Goal: Obtain resource: Obtain resource

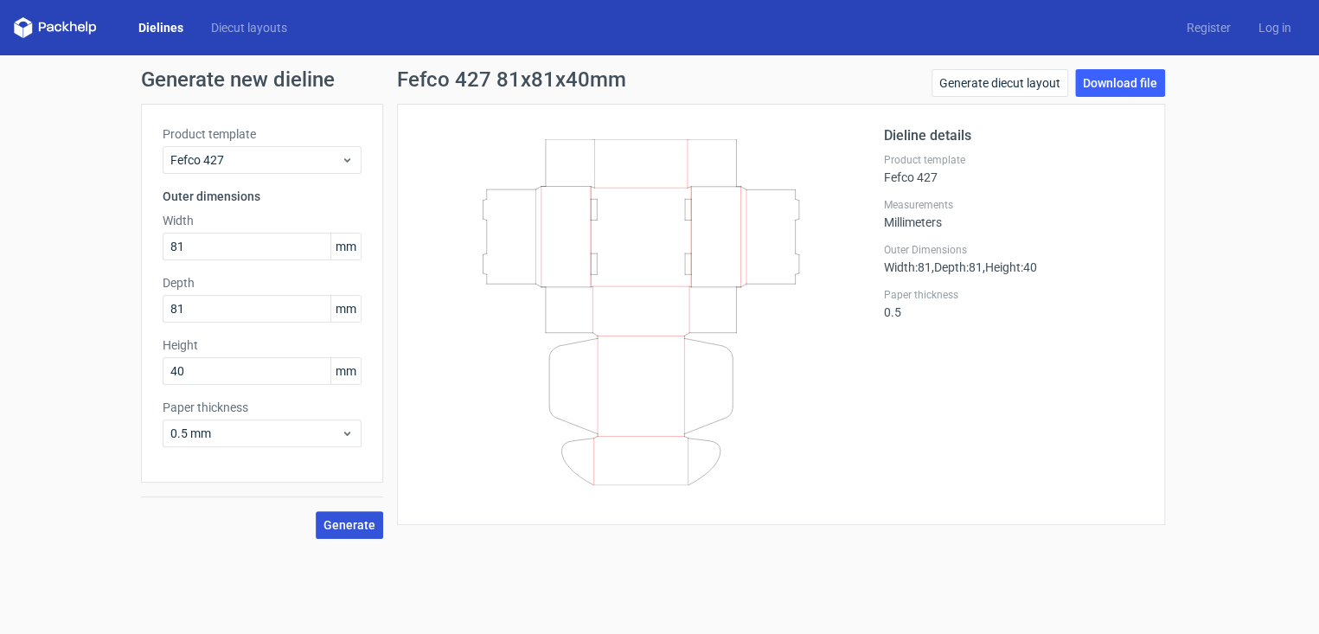
click at [345, 519] on span "Generate" at bounding box center [349, 525] width 52 height 12
click at [364, 445] on div "Product template Fefco 427 Outer dimensions Width 81 mm Depth 81 mm Height 40 m…" at bounding box center [262, 293] width 242 height 379
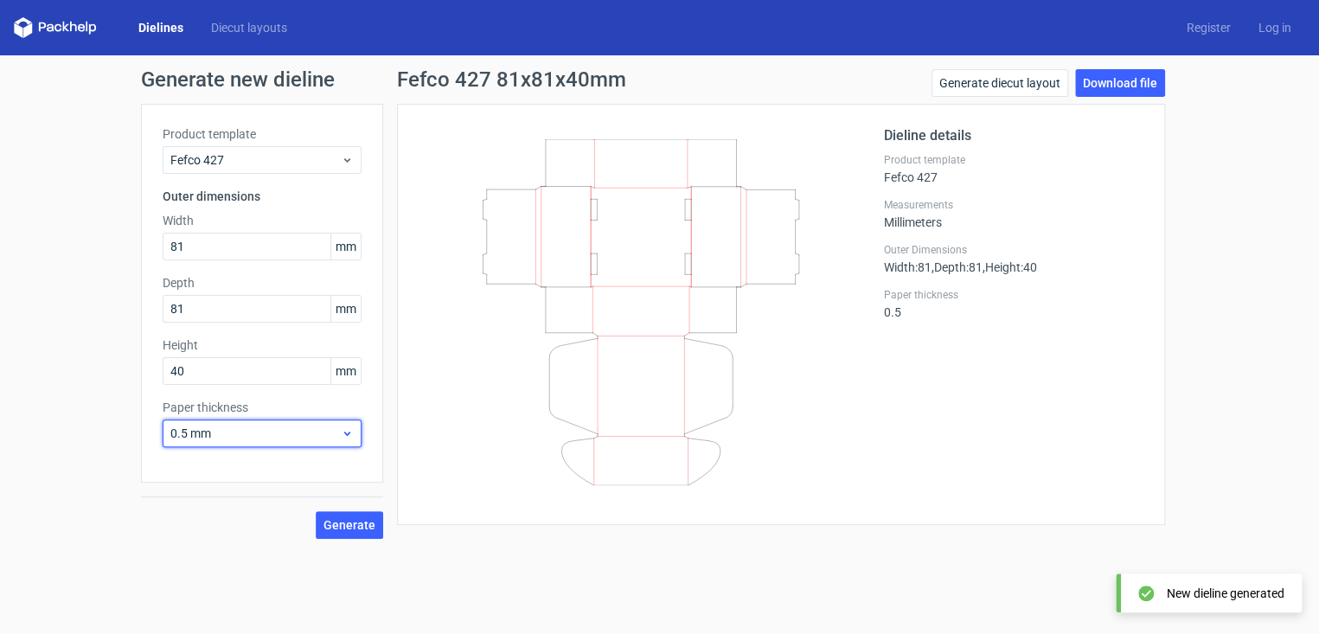
click at [358, 437] on div "0.5 mm" at bounding box center [262, 433] width 199 height 28
click at [357, 437] on div "0.5 mm" at bounding box center [262, 433] width 199 height 28
click at [352, 374] on span "mm" at bounding box center [345, 371] width 30 height 26
click at [297, 432] on span "0.5 mm" at bounding box center [255, 433] width 170 height 17
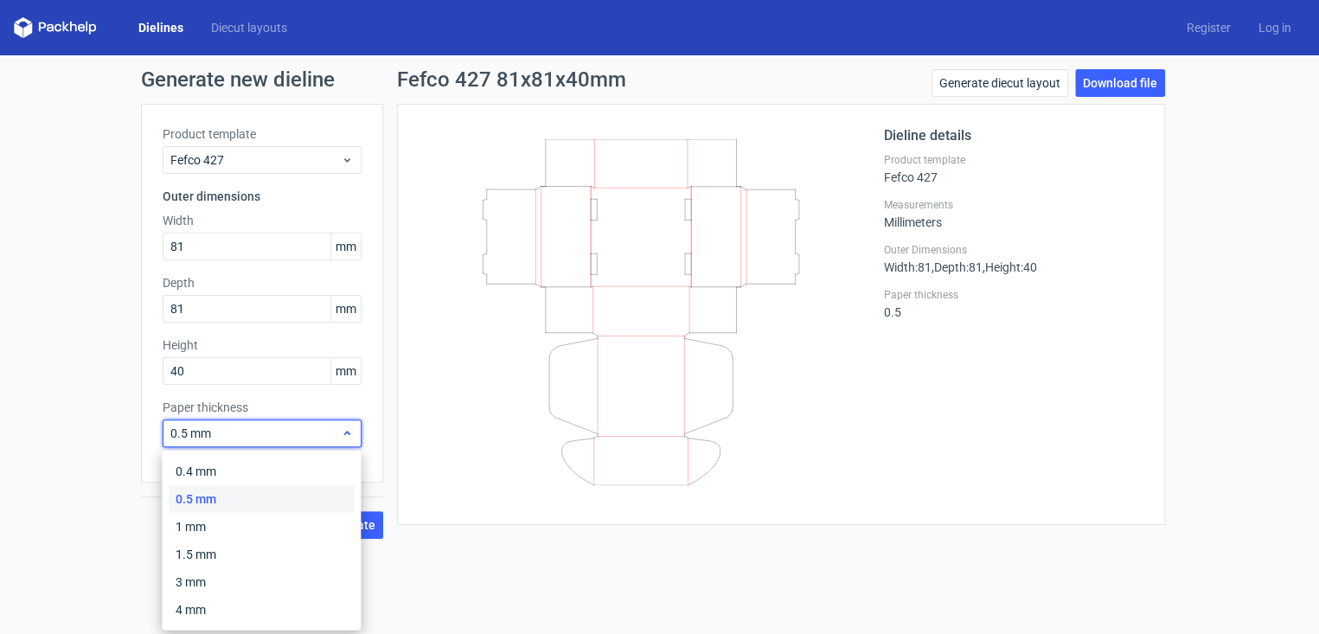
click at [301, 425] on span "0.5 mm" at bounding box center [255, 433] width 170 height 17
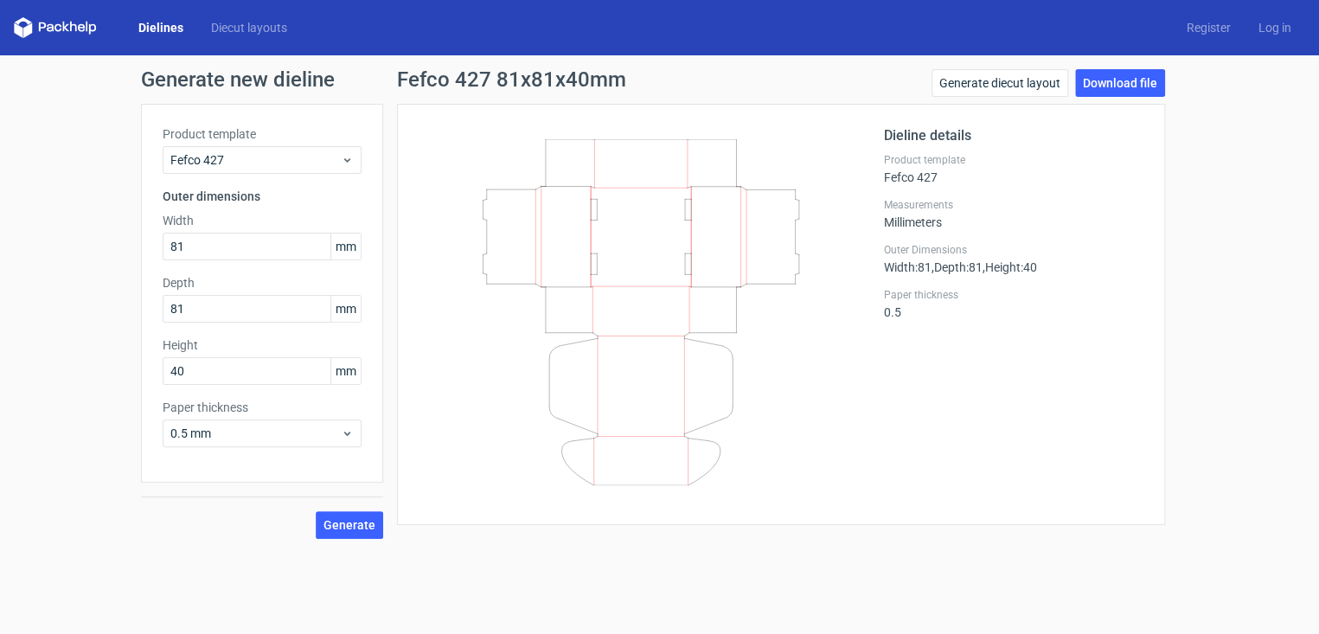
click at [261, 195] on h3 "Outer dimensions" at bounding box center [262, 196] width 199 height 17
click at [240, 193] on h3 "Outer dimensions" at bounding box center [262, 196] width 199 height 17
click at [264, 159] on span "Fefco 427" at bounding box center [255, 159] width 170 height 17
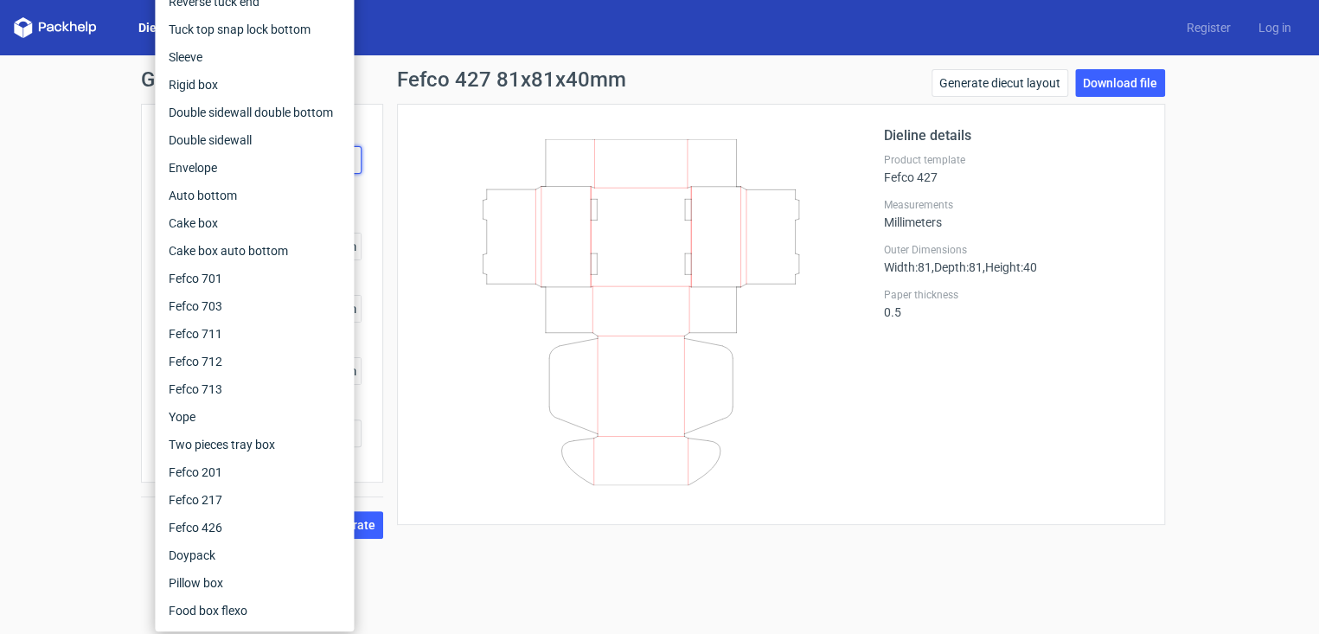
click at [375, 230] on div "Product template Fefco 427 Outer dimensions Width 81 mm Depth 81 mm Height 40 m…" at bounding box center [262, 293] width 242 height 379
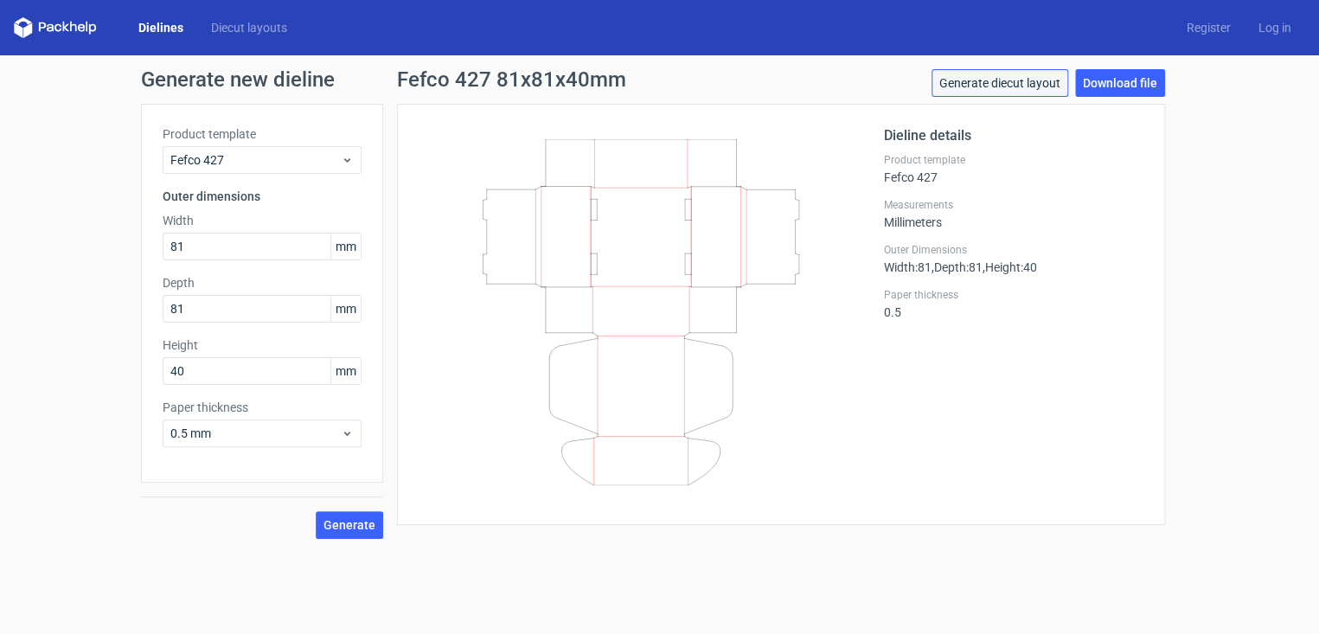
click at [1061, 80] on link "Generate diecut layout" at bounding box center [999, 83] width 137 height 28
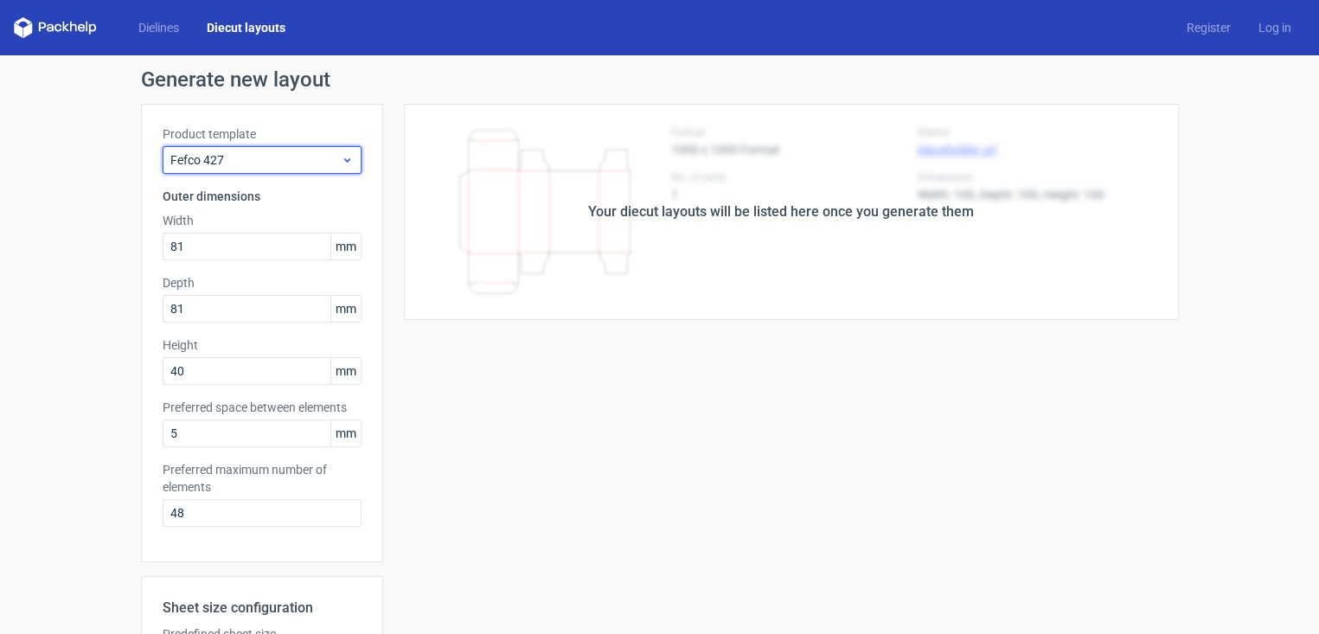
click at [246, 148] on div "Fefco 427" at bounding box center [262, 160] width 199 height 28
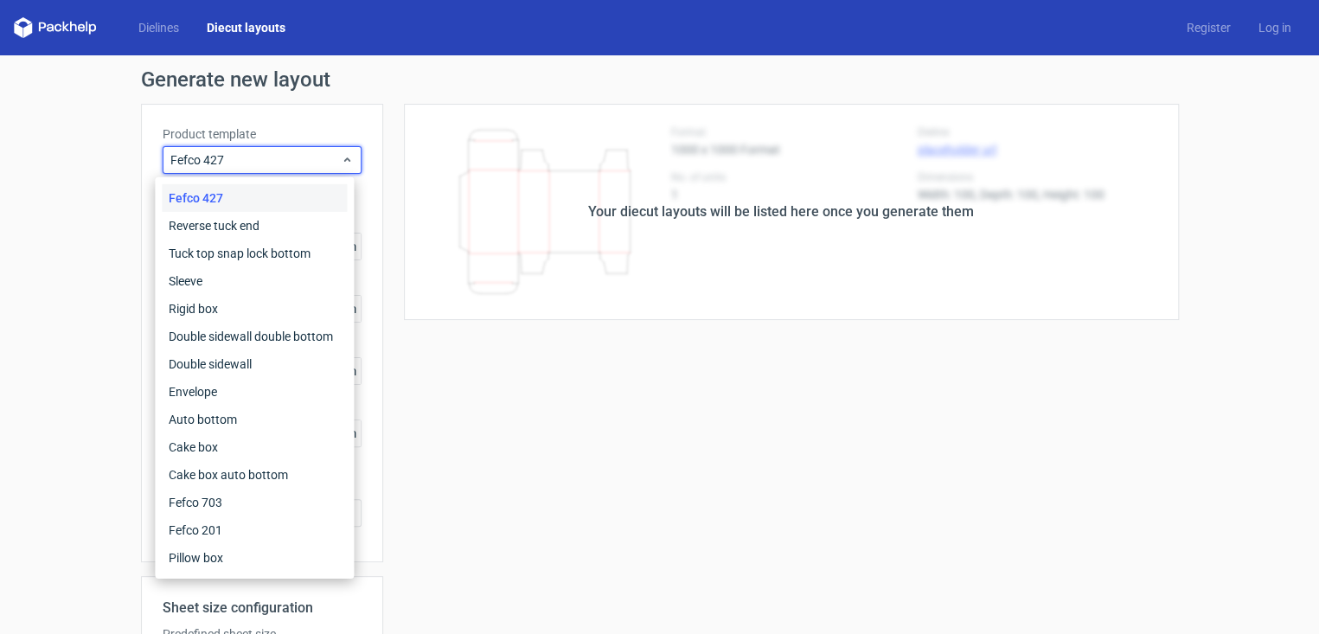
click at [206, 199] on div "Fefco 427" at bounding box center [254, 198] width 185 height 28
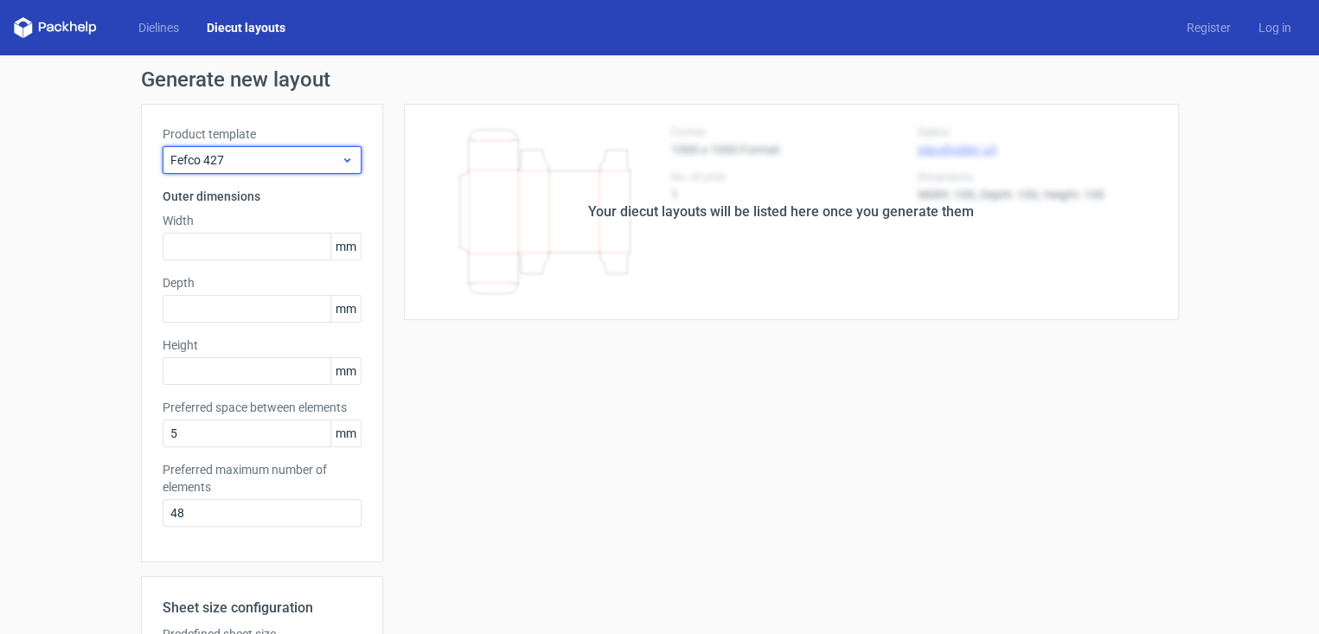
click at [209, 162] on span "Fefco 427" at bounding box center [255, 159] width 170 height 17
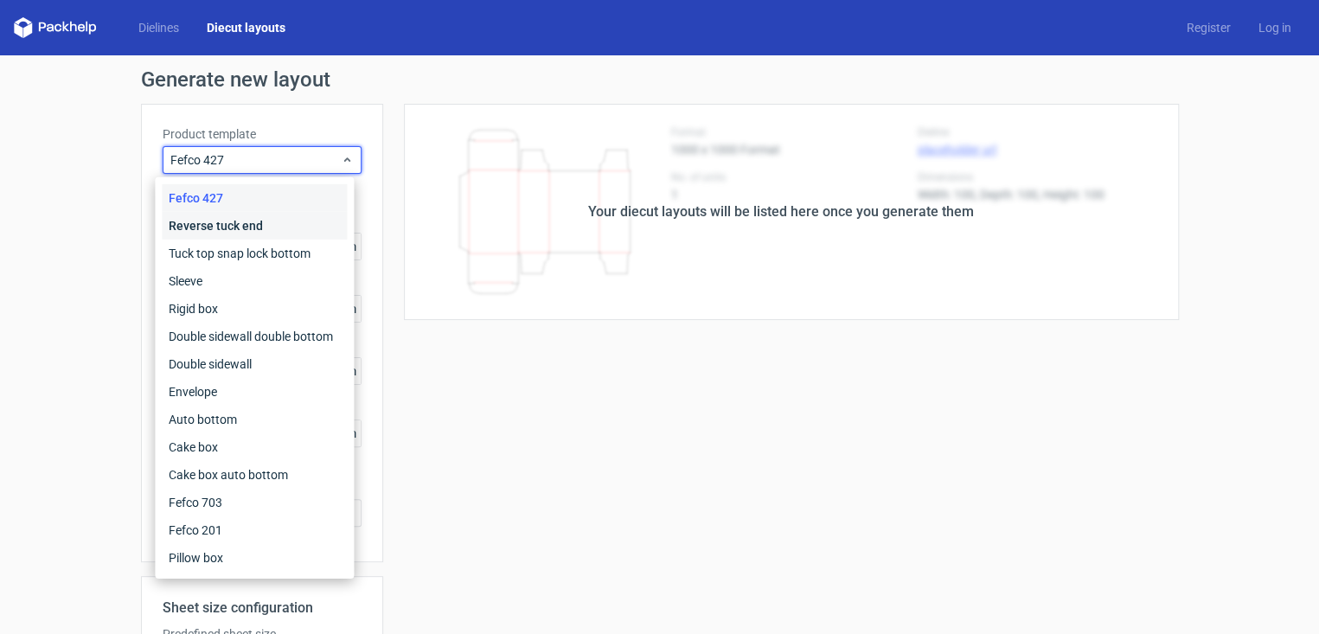
click at [221, 222] on div "Reverse tuck end" at bounding box center [254, 226] width 185 height 28
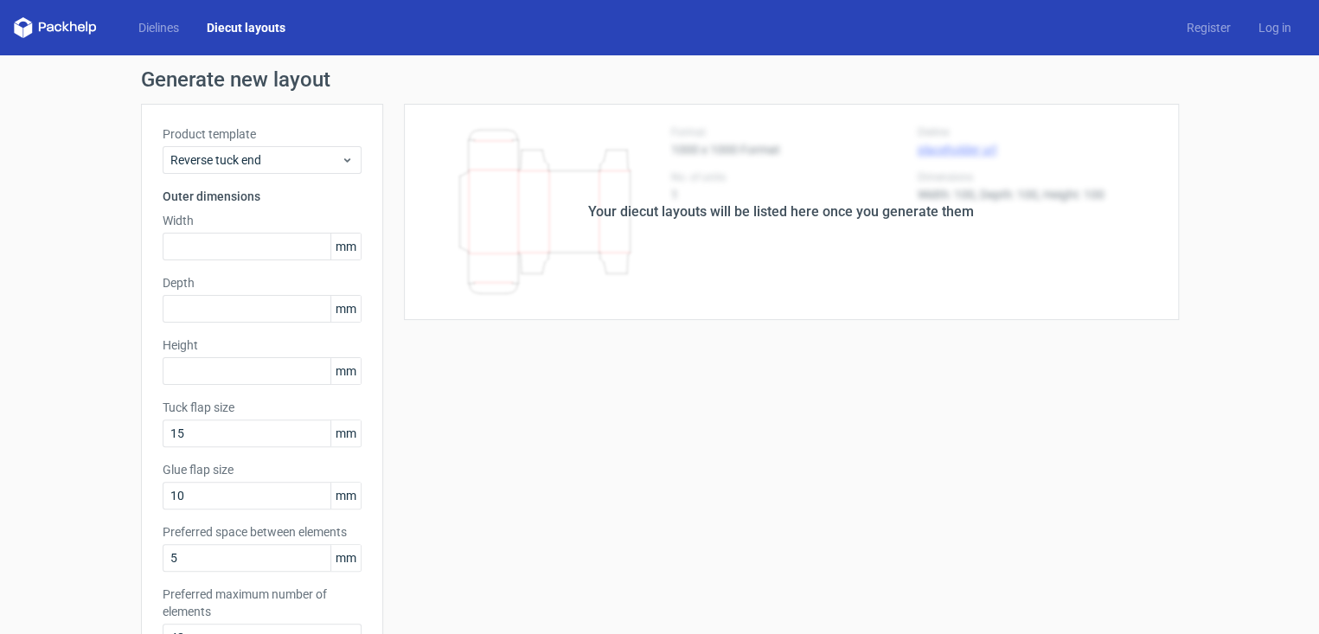
click at [170, 17] on div "Dielines Diecut layouts" at bounding box center [156, 27] width 285 height 21
click at [170, 21] on link "Dielines" at bounding box center [159, 27] width 68 height 17
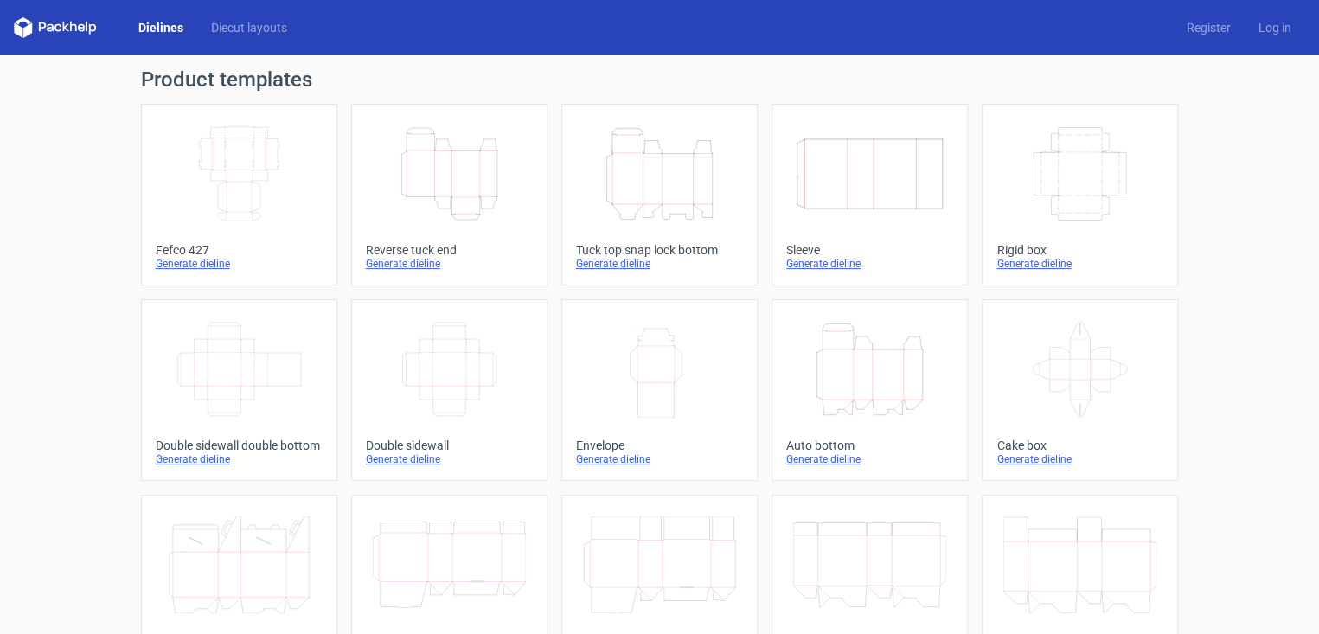
click at [227, 136] on icon "Width Depth Height" at bounding box center [239, 173] width 153 height 97
click at [219, 187] on icon "Width Depth Height" at bounding box center [239, 173] width 153 height 97
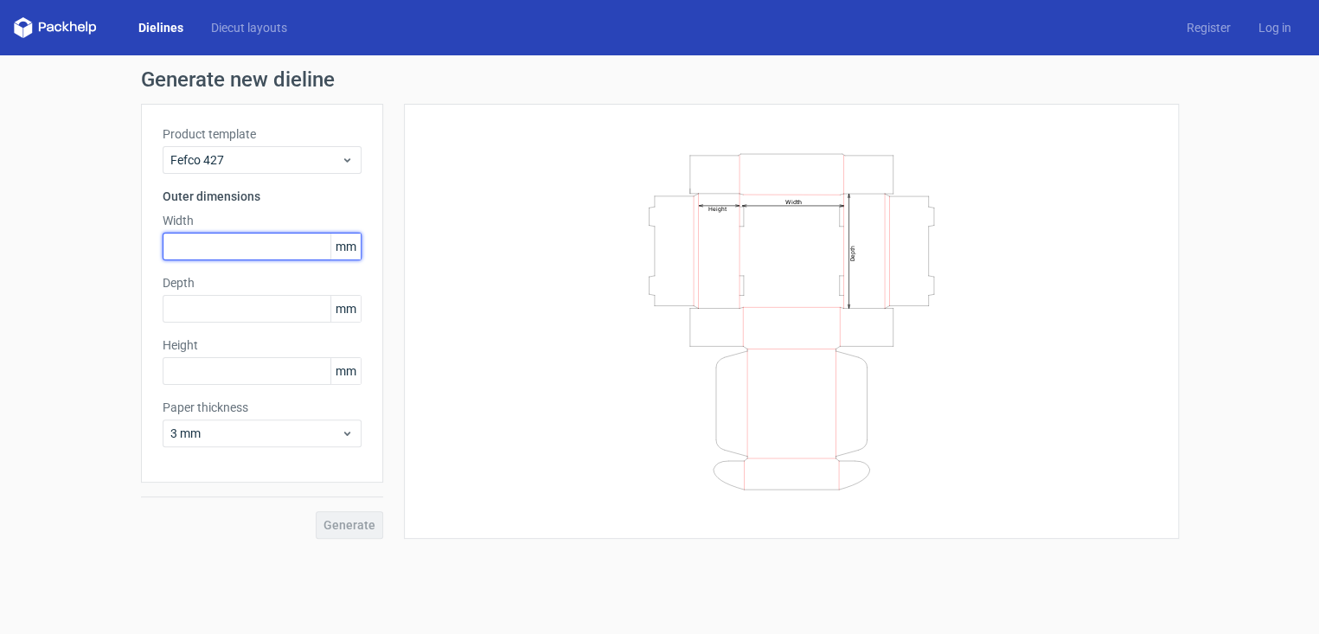
click at [257, 250] on input "text" at bounding box center [262, 247] width 199 height 28
type input "75"
click at [259, 331] on div "Product template Fefco 427 Outer dimensions Width 75 mm Depth mm Height mm Pape…" at bounding box center [262, 293] width 242 height 379
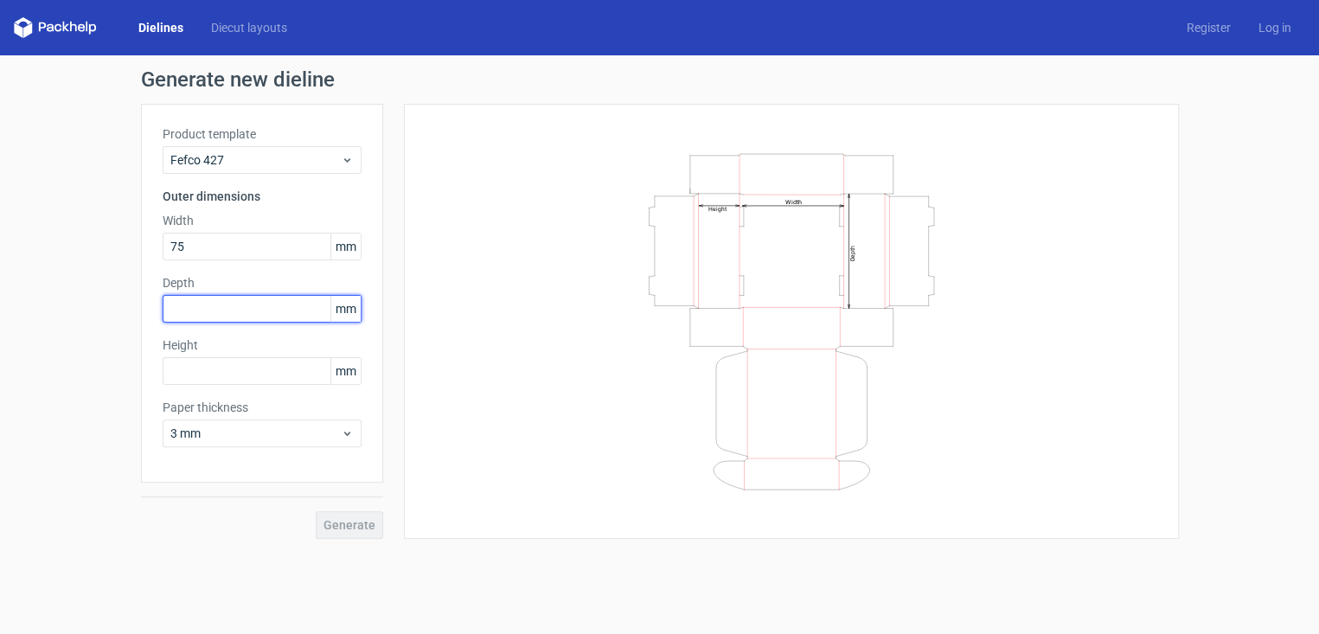
click at [259, 311] on input "text" at bounding box center [262, 309] width 199 height 28
type input "75"
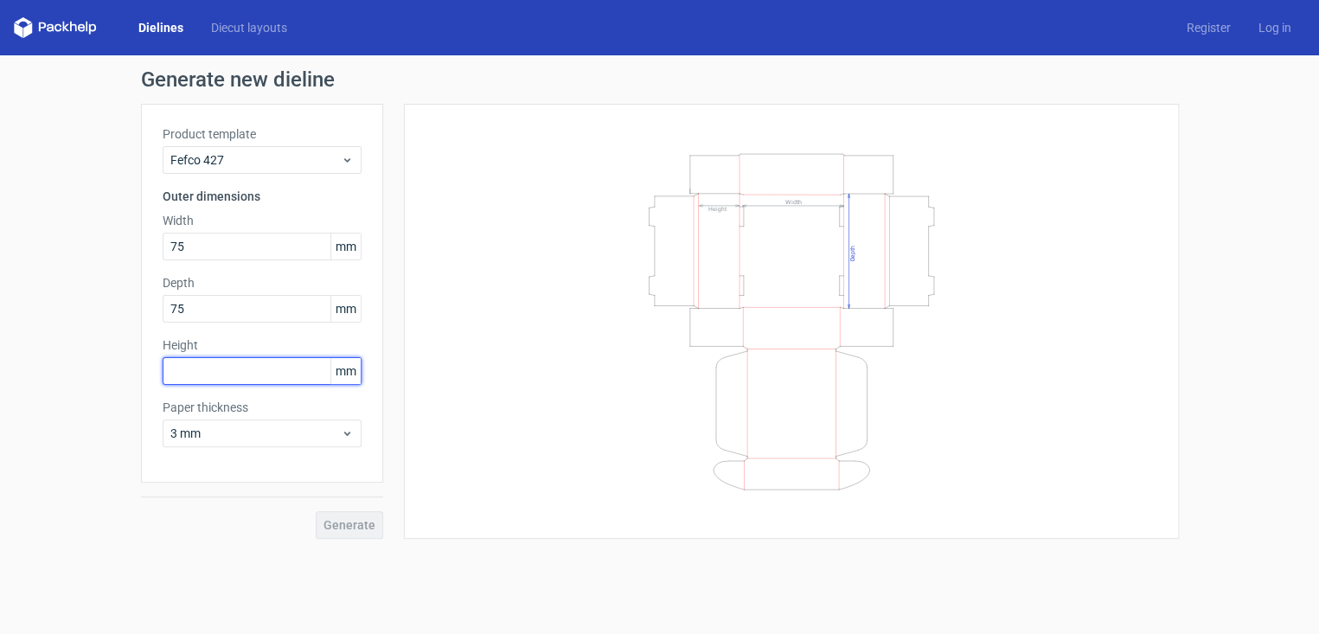
click at [230, 380] on input "text" at bounding box center [262, 371] width 199 height 28
type input "35"
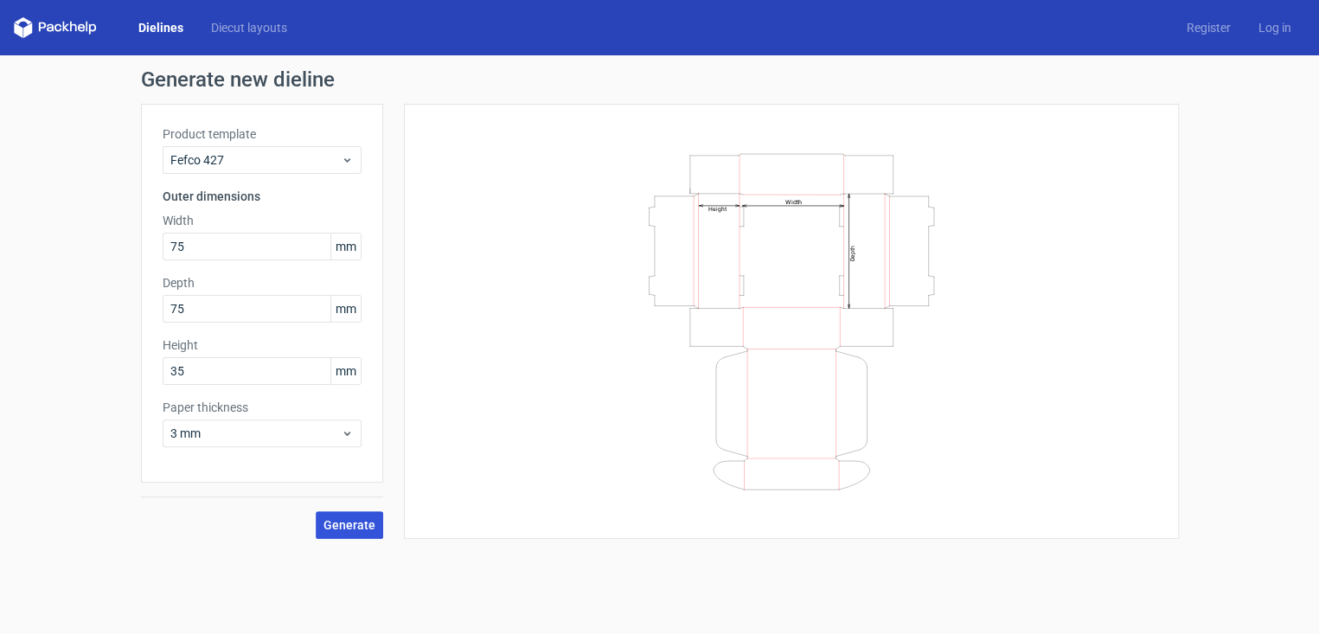
click at [333, 523] on span "Generate" at bounding box center [349, 525] width 52 height 12
click at [337, 435] on span "3 mm" at bounding box center [255, 433] width 170 height 17
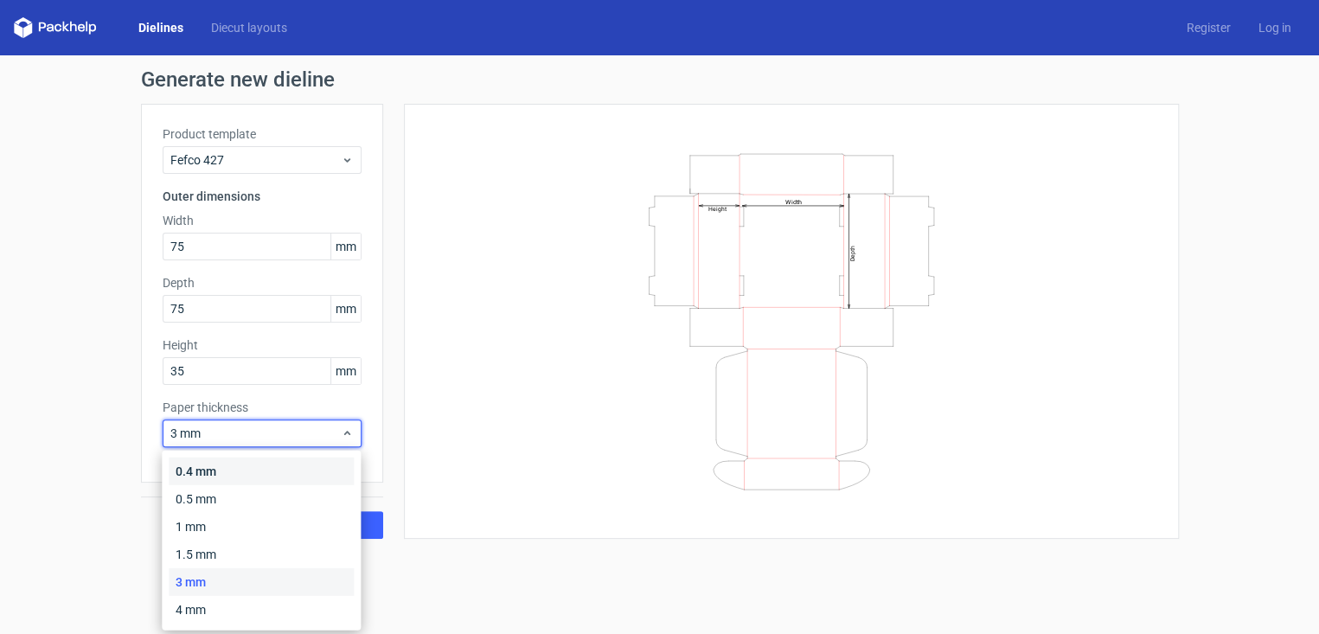
click at [245, 480] on div "0.4 mm" at bounding box center [261, 471] width 185 height 28
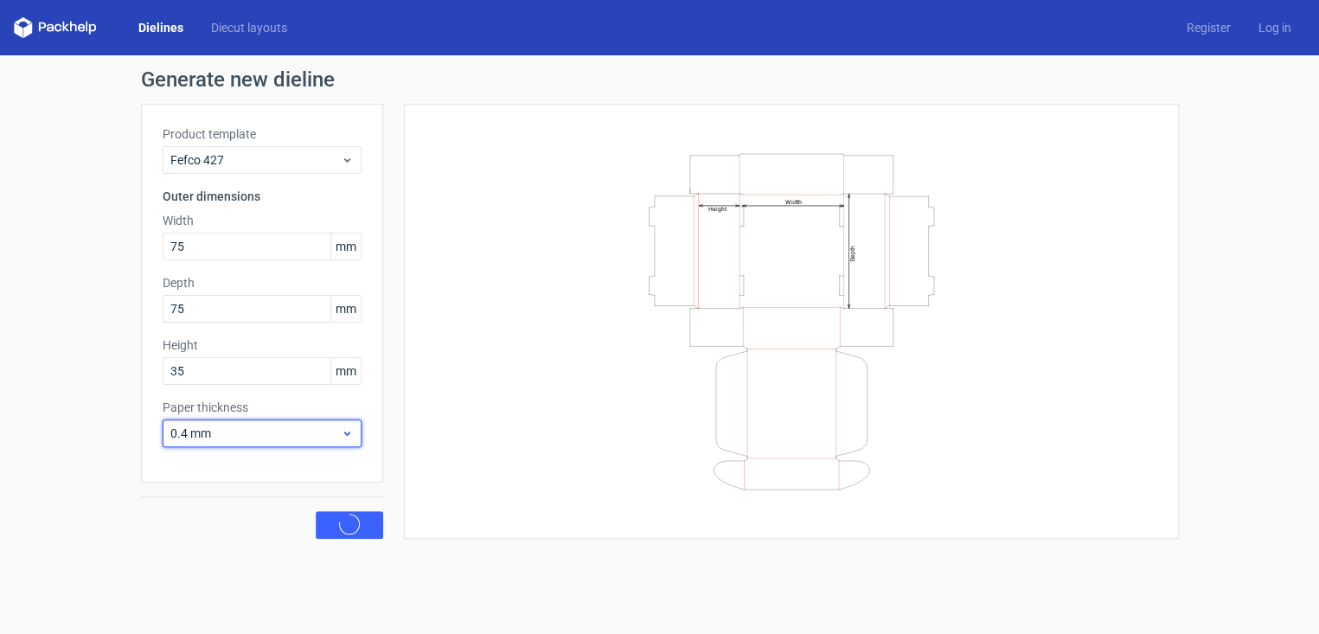
click at [249, 446] on div "0.4 mm" at bounding box center [262, 433] width 199 height 28
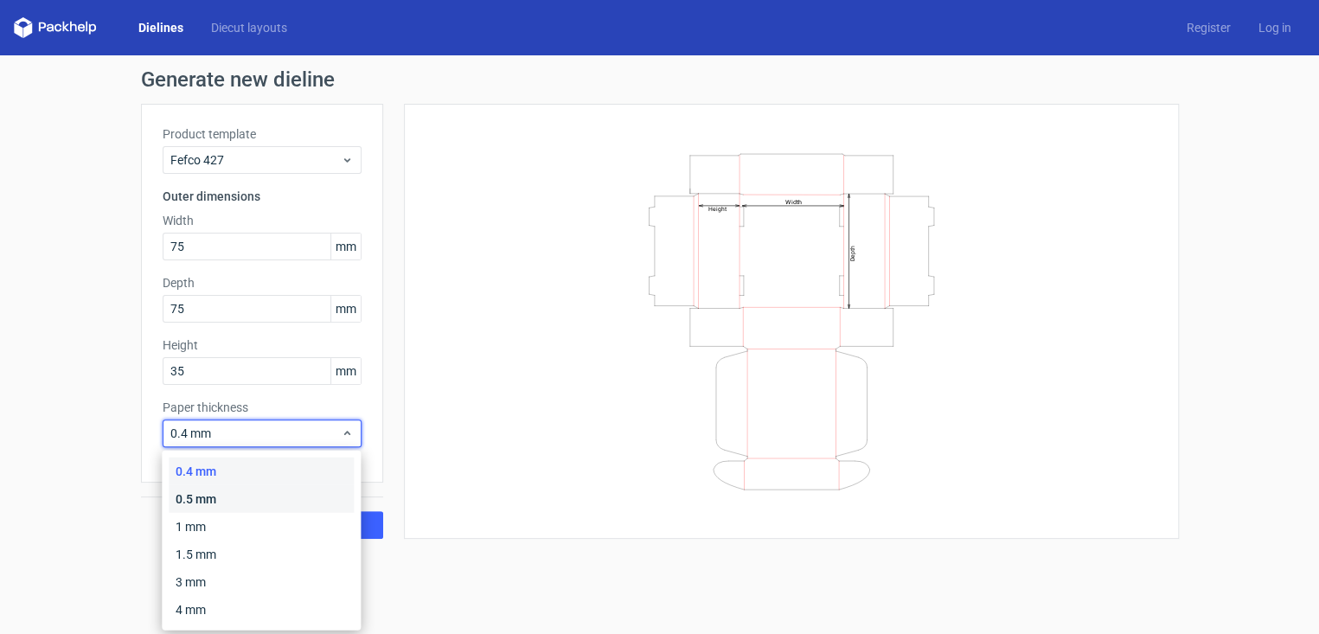
click at [239, 497] on div "0.5 mm" at bounding box center [261, 499] width 185 height 28
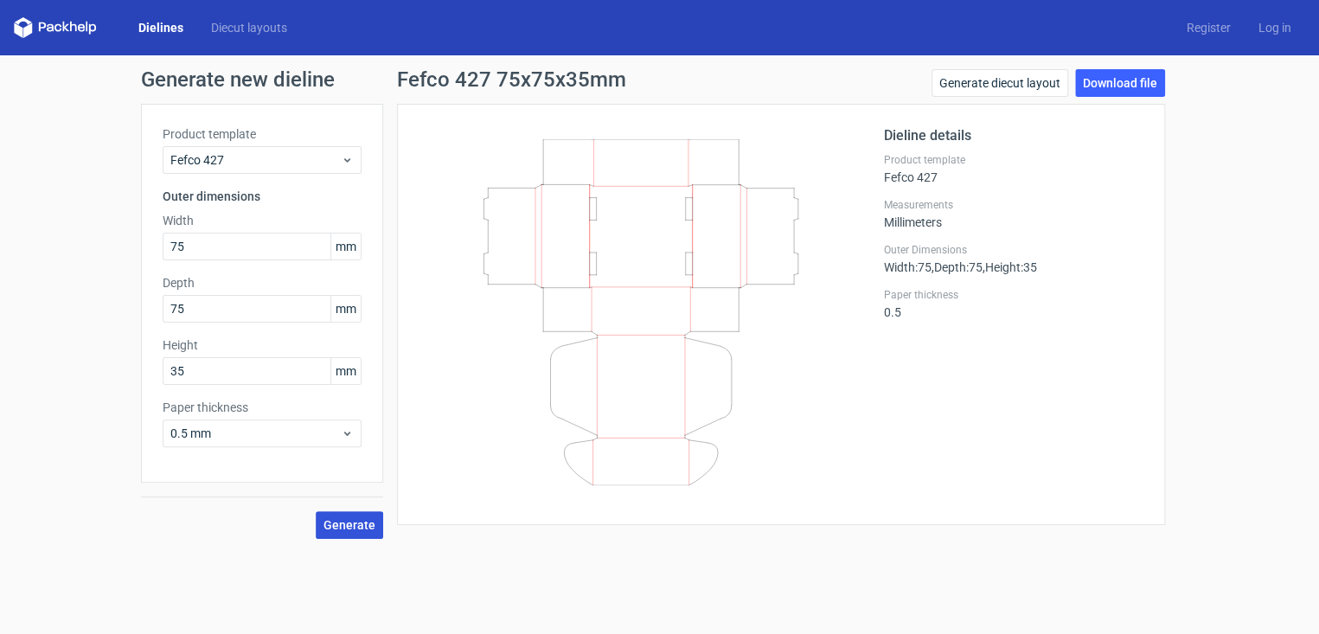
click at [350, 528] on span "Generate" at bounding box center [349, 525] width 52 height 12
click at [633, 213] on icon at bounding box center [640, 312] width 417 height 346
click at [163, 31] on link "Dielines" at bounding box center [161, 27] width 73 height 17
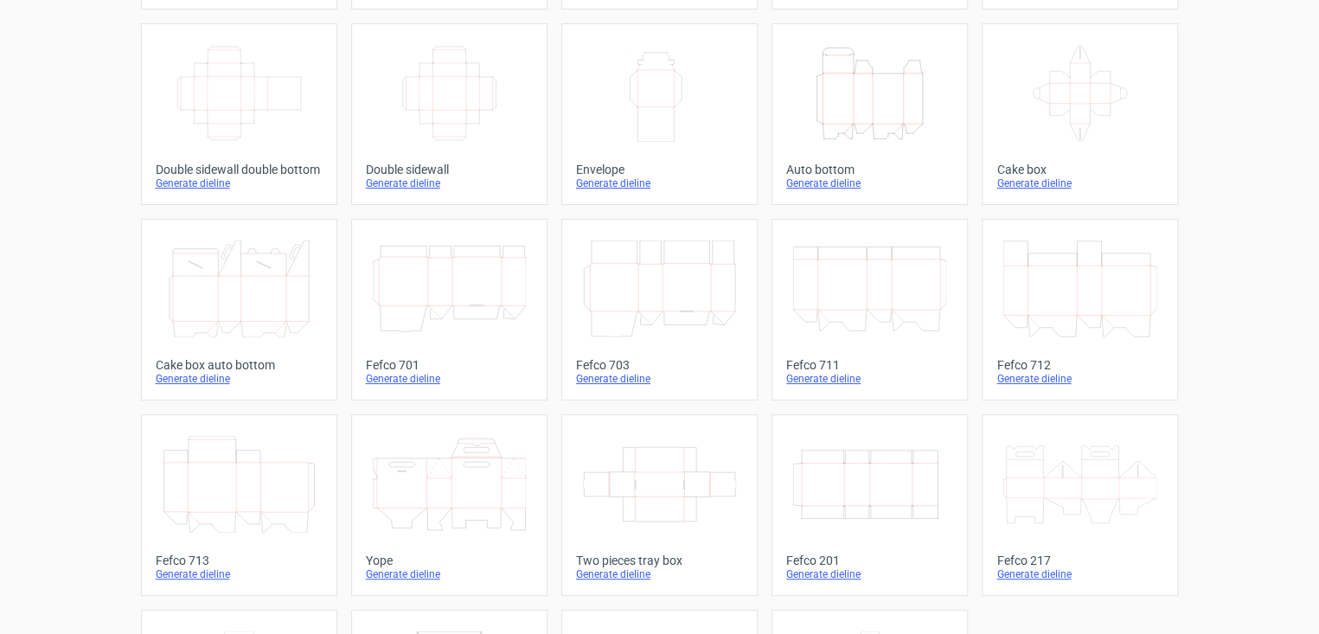
scroll to position [272, 0]
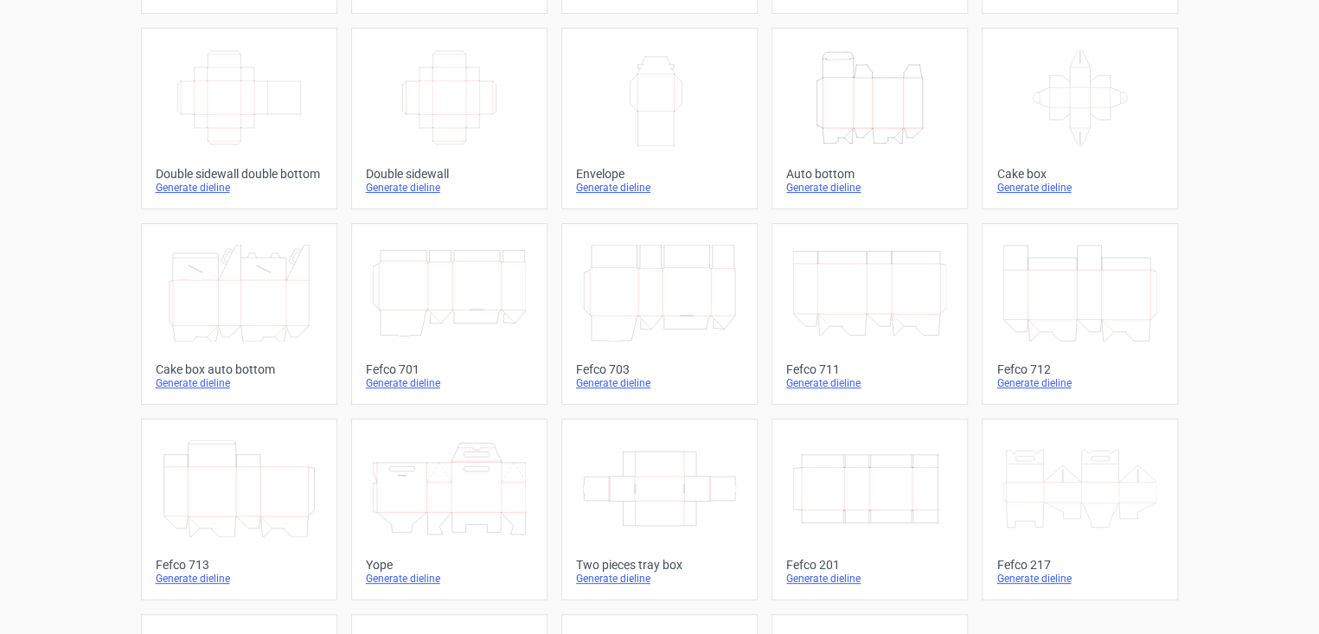
click at [264, 131] on icon "Width Depth Height" at bounding box center [239, 97] width 153 height 97
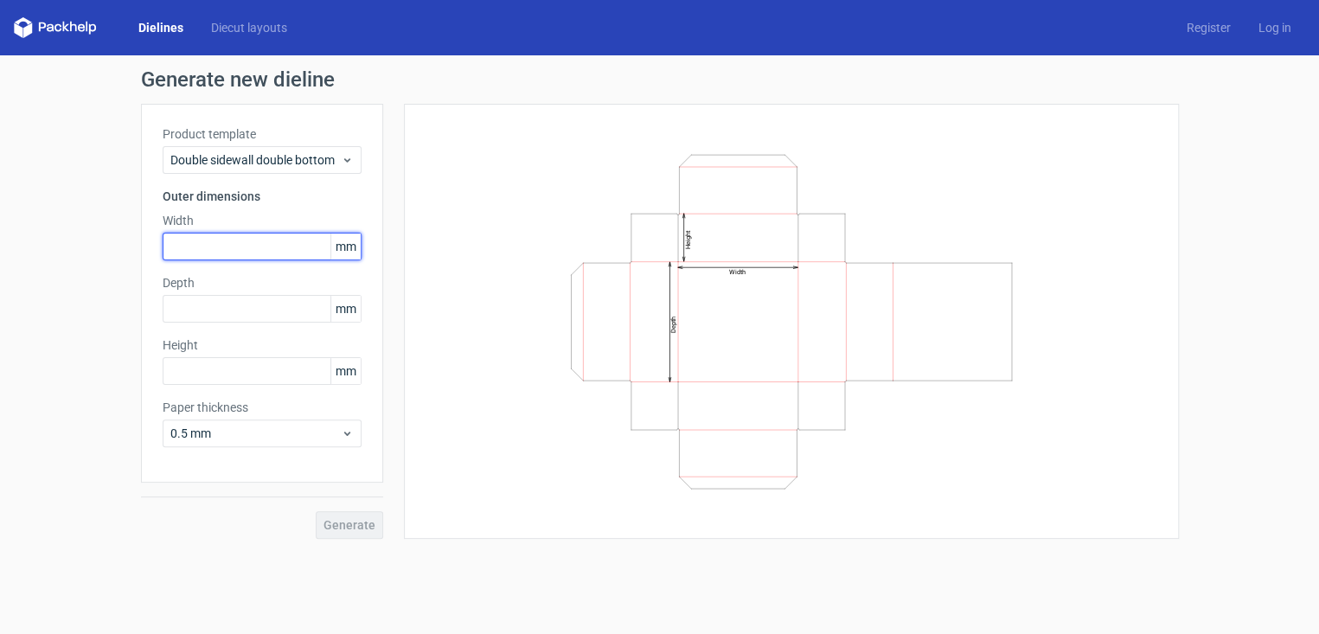
click at [219, 235] on input "text" at bounding box center [262, 247] width 199 height 28
type input "8"
type input "75"
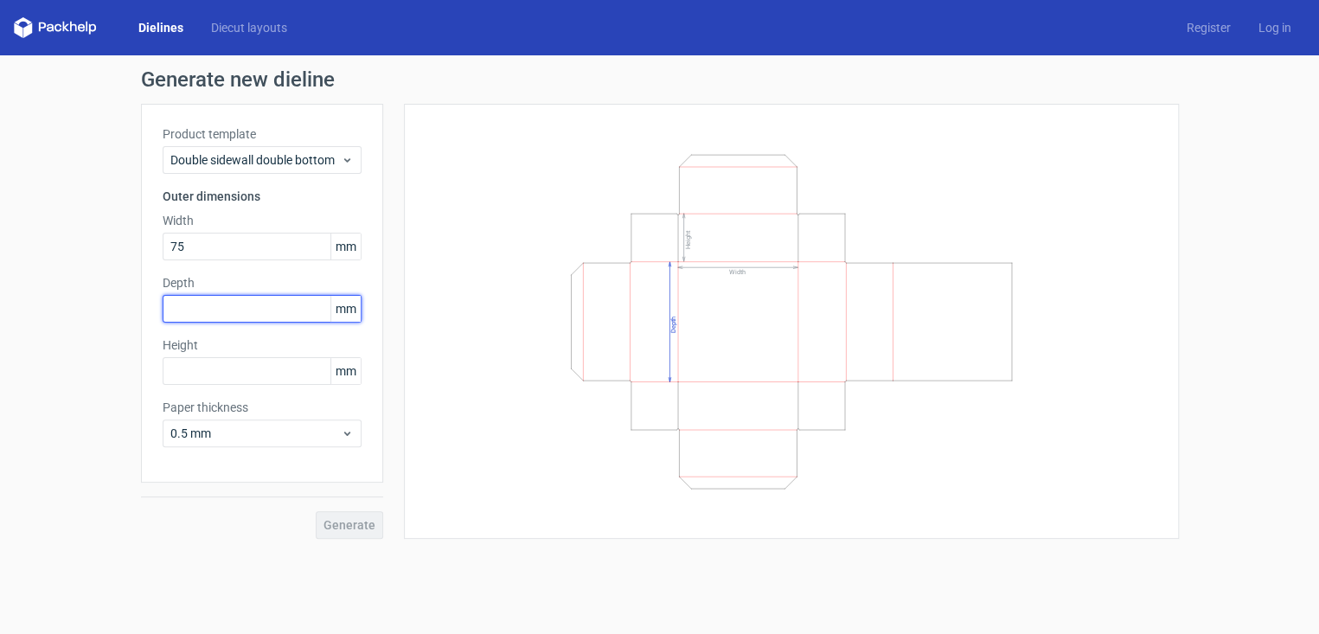
click at [210, 320] on input "text" at bounding box center [262, 309] width 199 height 28
type input "75"
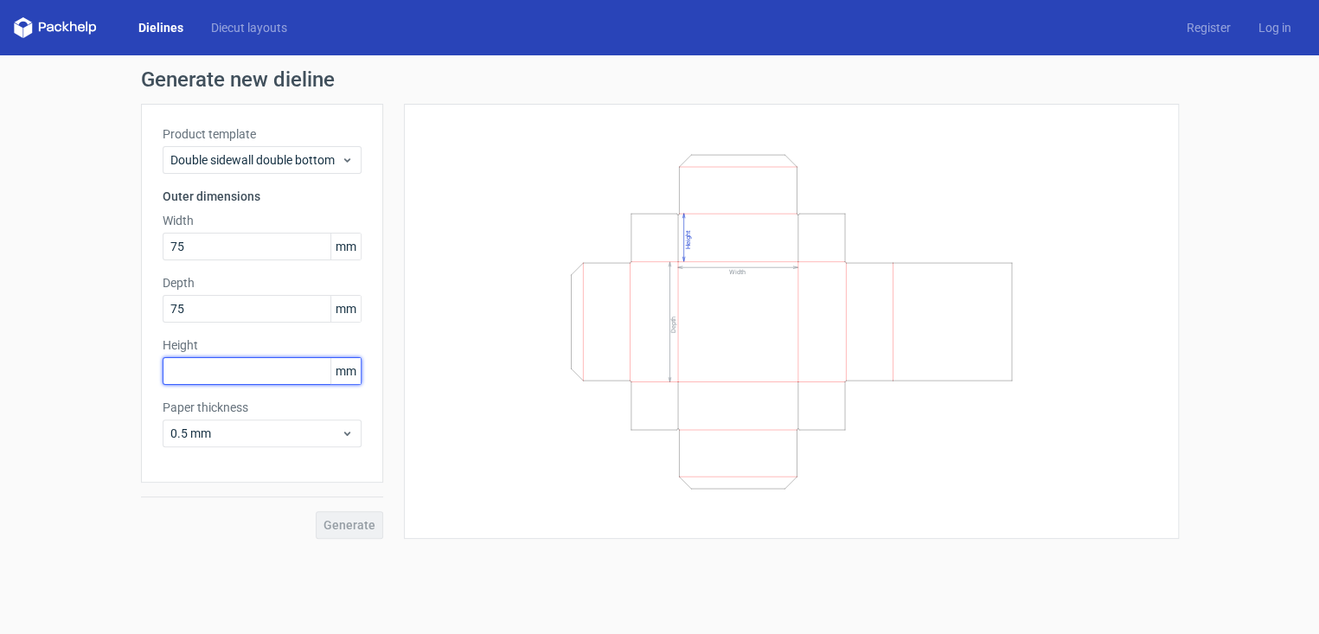
click at [246, 381] on input "text" at bounding box center [262, 371] width 199 height 28
type input "6"
type input "35"
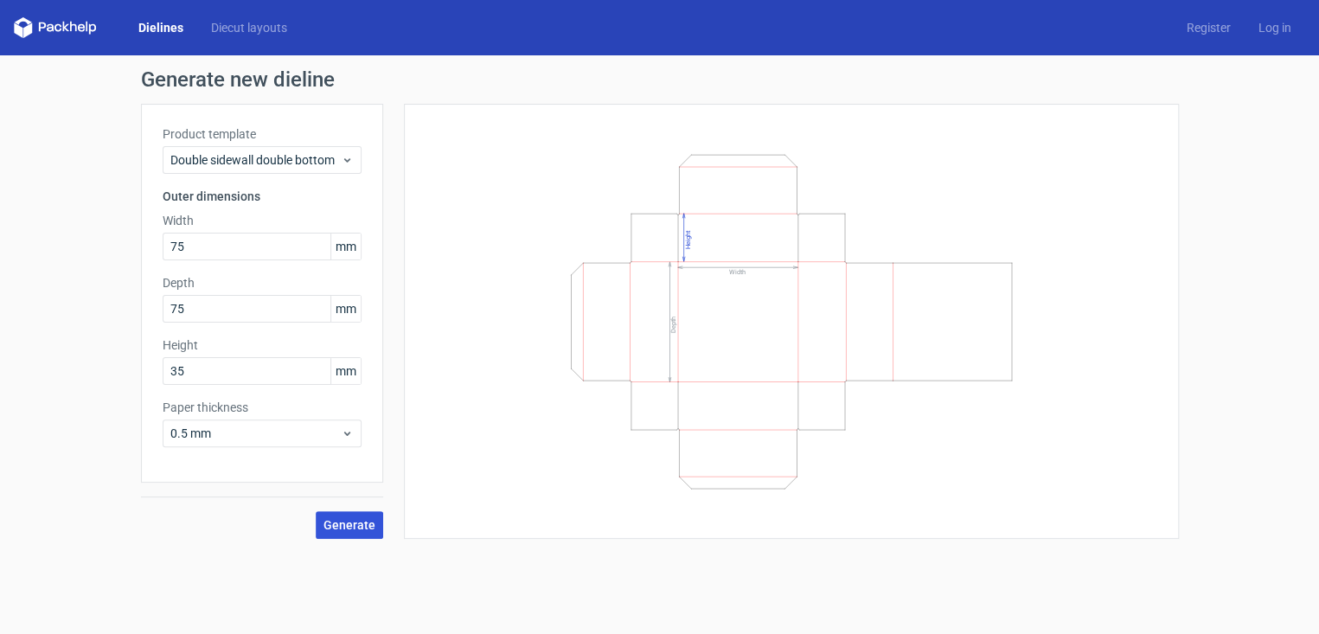
click at [355, 522] on span "Generate" at bounding box center [349, 525] width 52 height 12
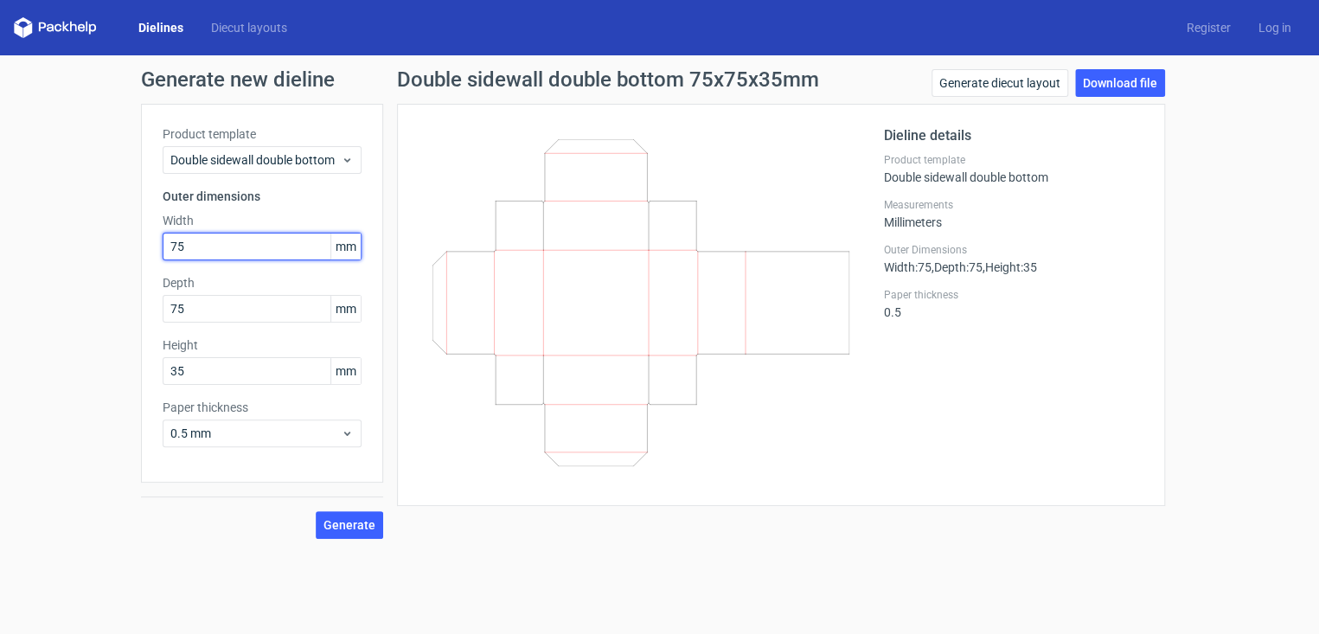
click at [262, 246] on input "75" at bounding box center [262, 247] width 199 height 28
type input "7"
click at [45, 230] on div "Generate new dieline Product template Double sidewall double bottom Outer dimen…" at bounding box center [659, 303] width 1319 height 497
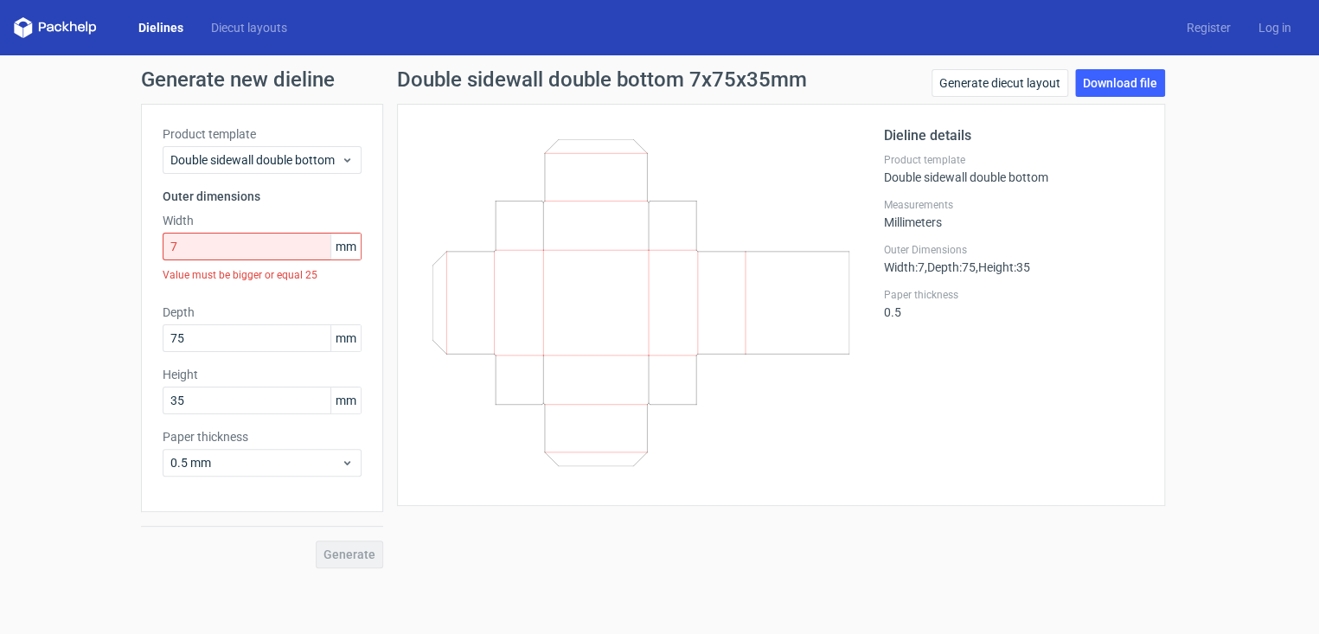
click at [539, 356] on icon at bounding box center [640, 302] width 417 height 327
click at [528, 464] on icon at bounding box center [640, 302] width 417 height 327
click at [368, 543] on div "Generate" at bounding box center [262, 540] width 242 height 56
click at [142, 19] on link "Dielines" at bounding box center [161, 27] width 73 height 17
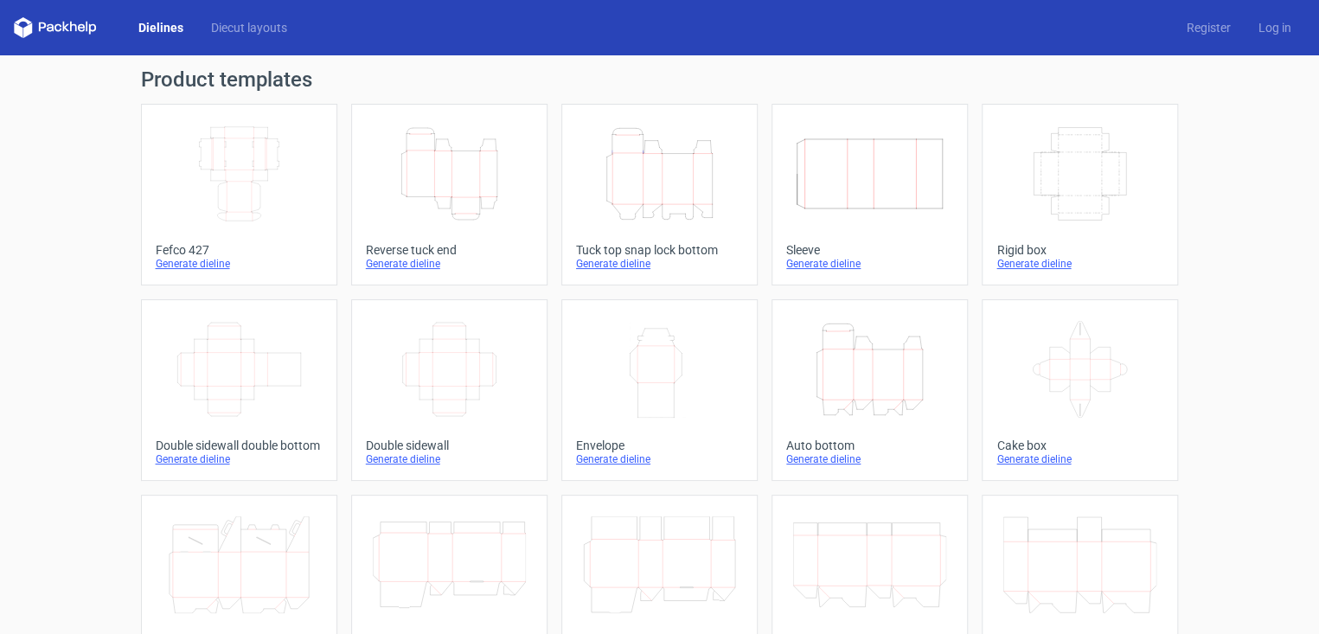
click at [214, 178] on icon "Width Depth Height" at bounding box center [239, 173] width 153 height 97
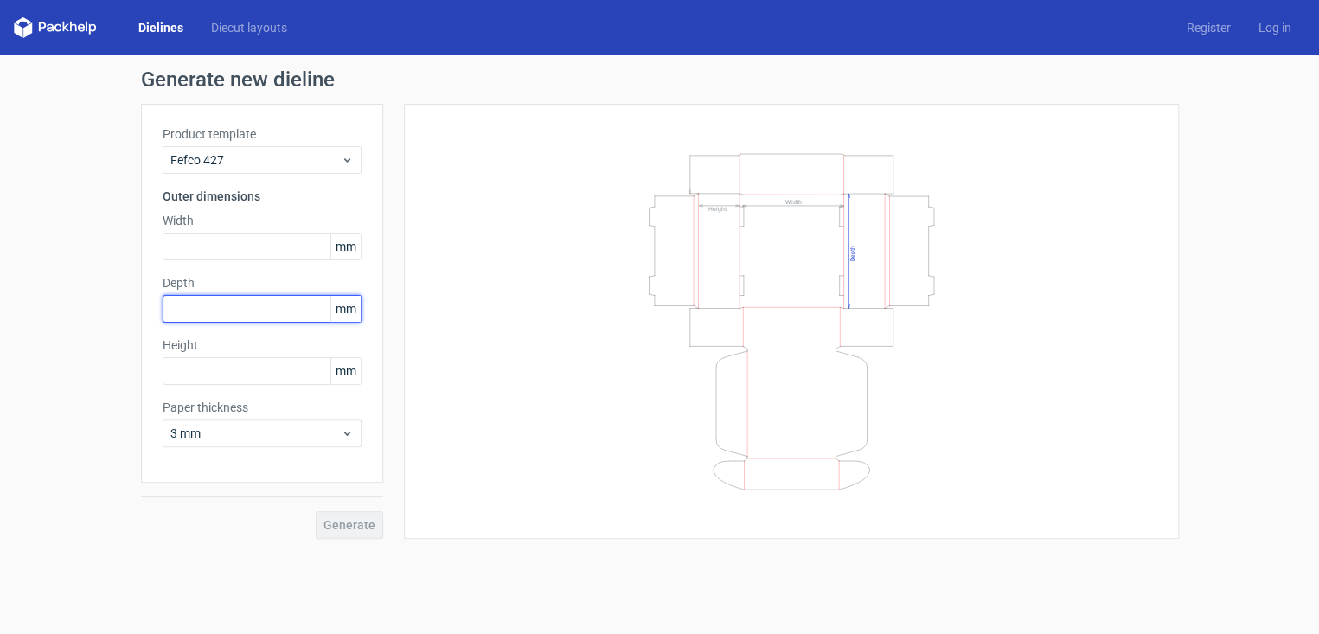
click at [191, 313] on input "text" at bounding box center [262, 309] width 199 height 28
click at [243, 231] on div "Width mm" at bounding box center [262, 236] width 199 height 48
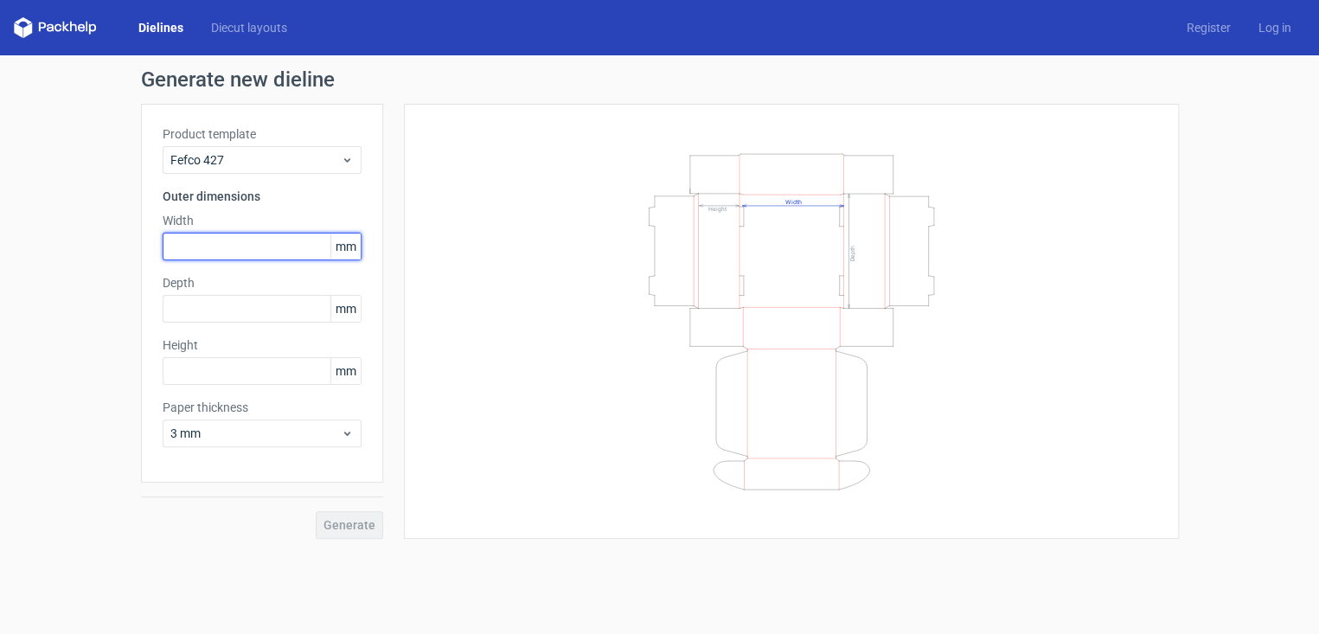
click at [243, 240] on input "text" at bounding box center [262, 247] width 199 height 28
type input "8"
type input "79"
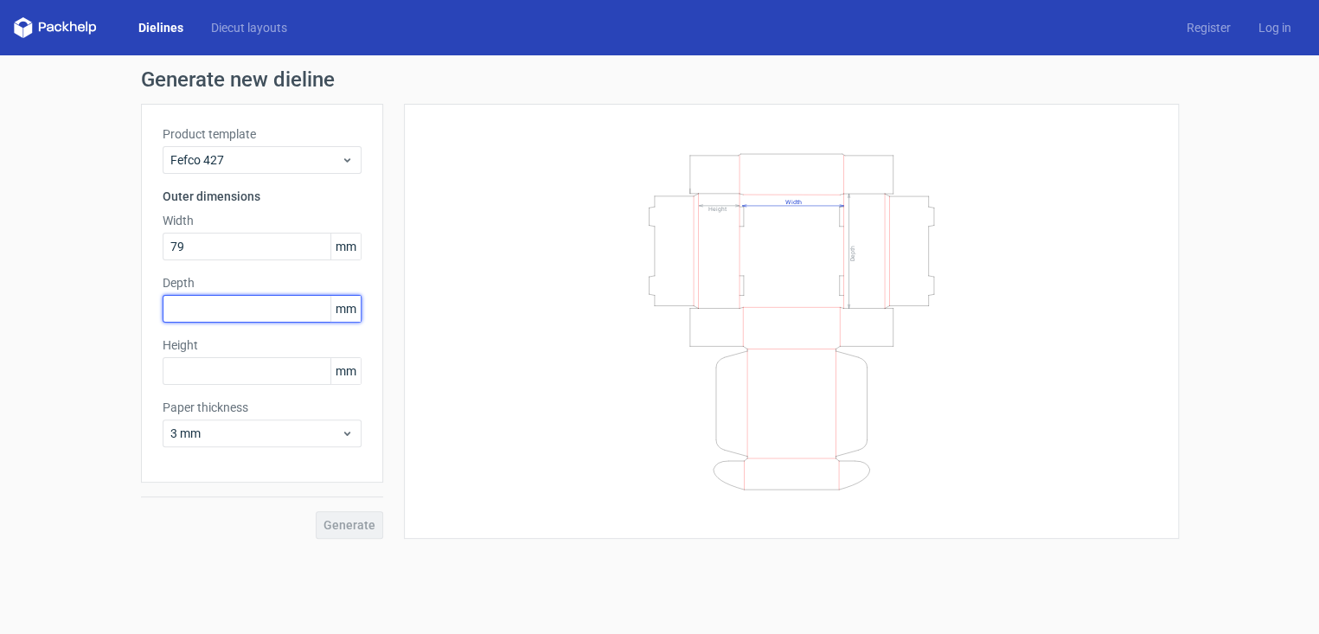
click at [253, 300] on input "text" at bounding box center [262, 309] width 199 height 28
type input "79"
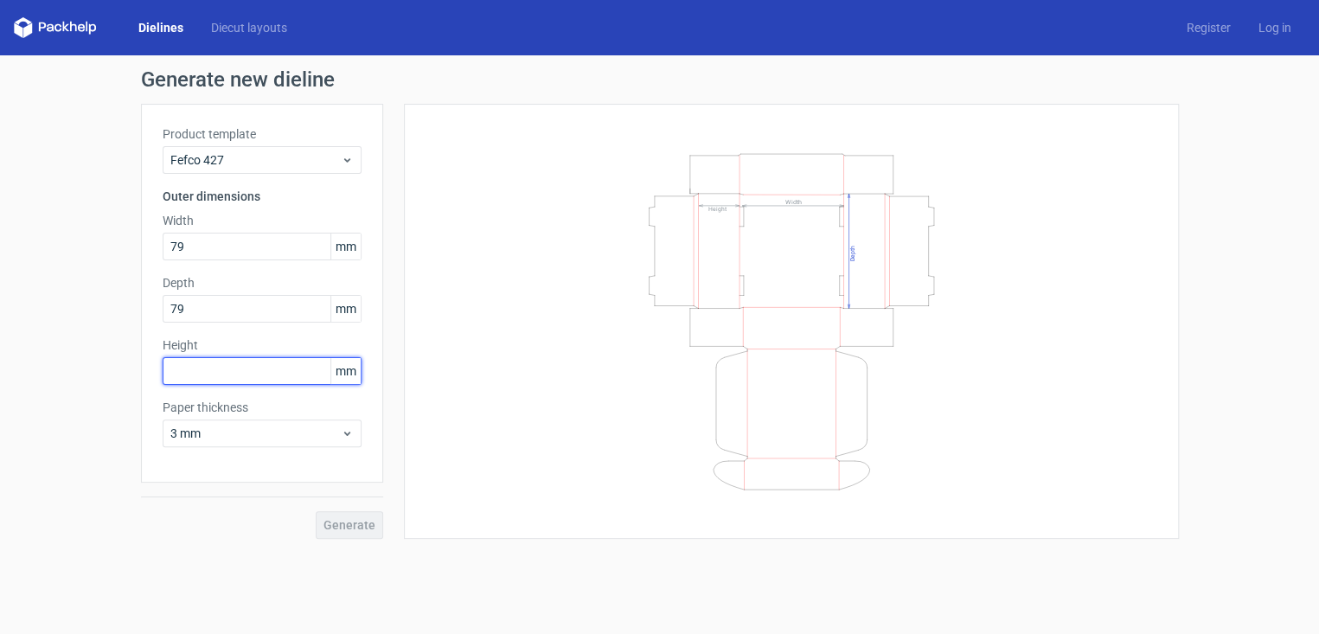
click at [265, 374] on input "text" at bounding box center [262, 371] width 199 height 28
type input "36"
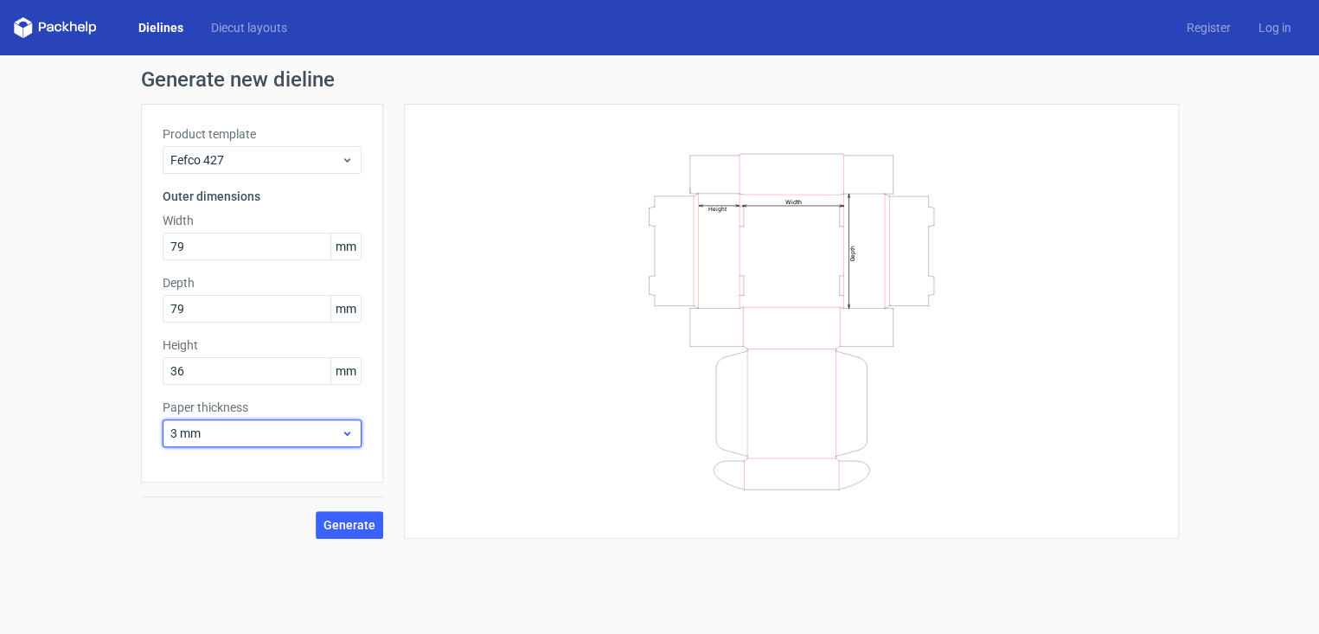
click at [316, 431] on span "3 mm" at bounding box center [255, 433] width 170 height 17
click at [284, 505] on div "0.5 mm" at bounding box center [261, 499] width 185 height 28
click at [365, 521] on span "Generate" at bounding box center [349, 525] width 52 height 12
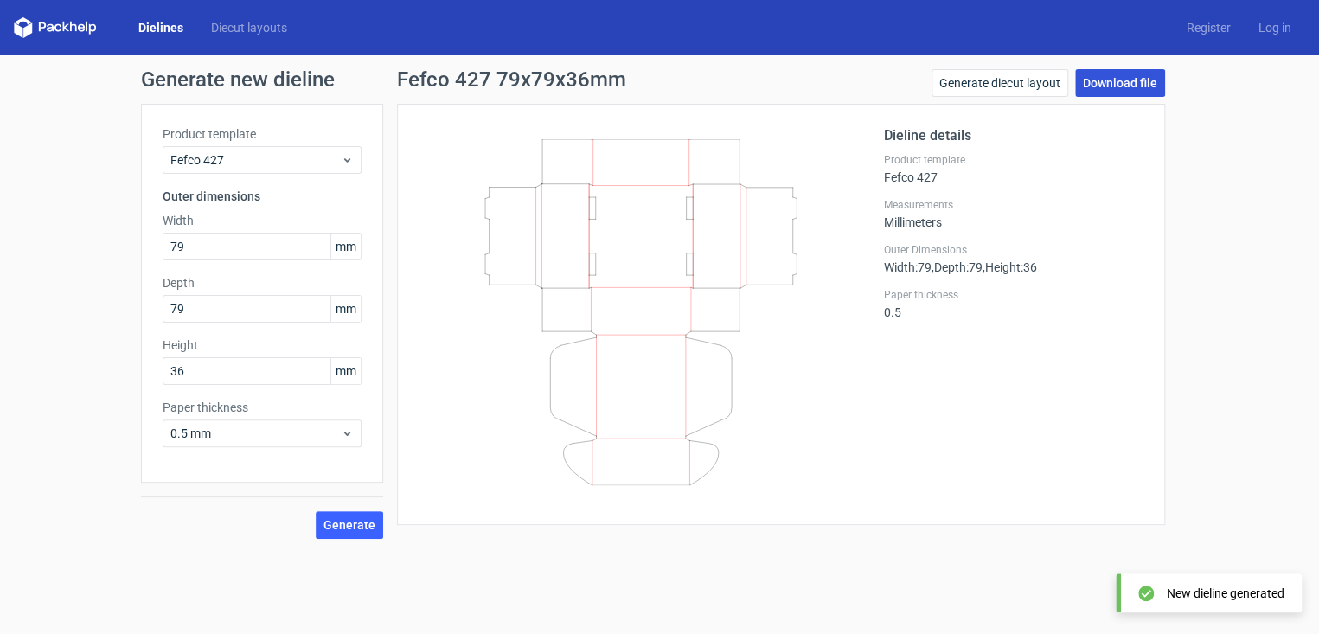
click at [1107, 80] on link "Download file" at bounding box center [1120, 83] width 90 height 28
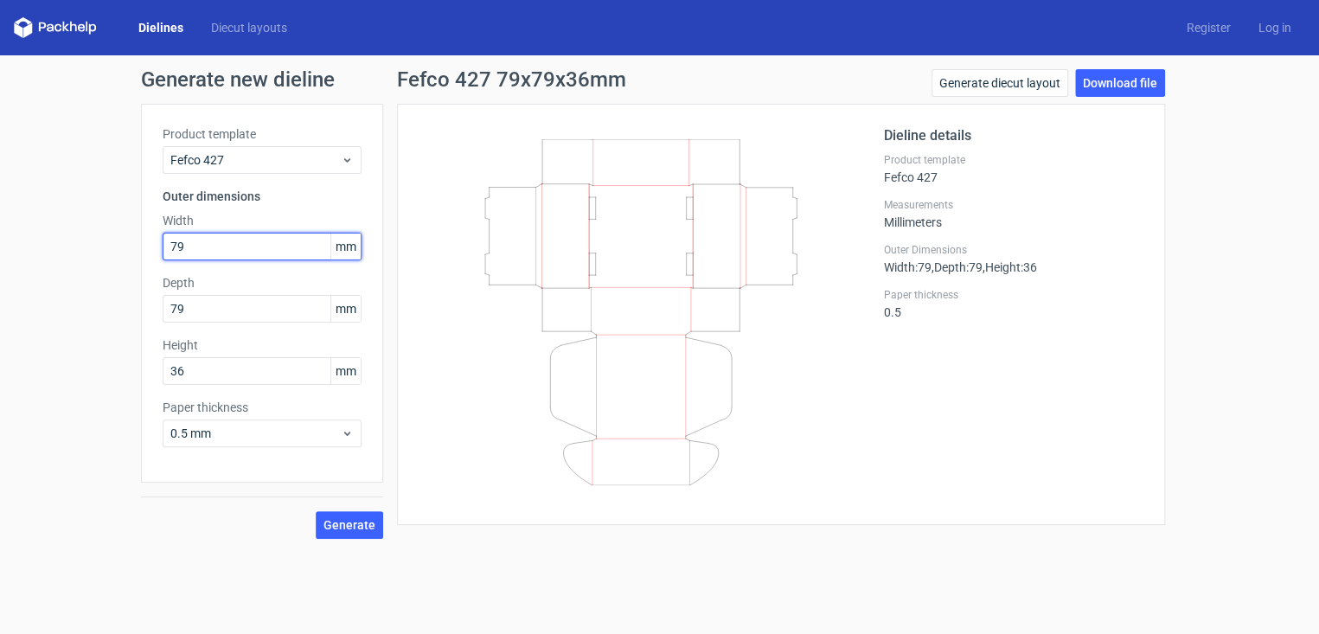
click at [241, 244] on input "79" at bounding box center [262, 247] width 199 height 28
type input "78"
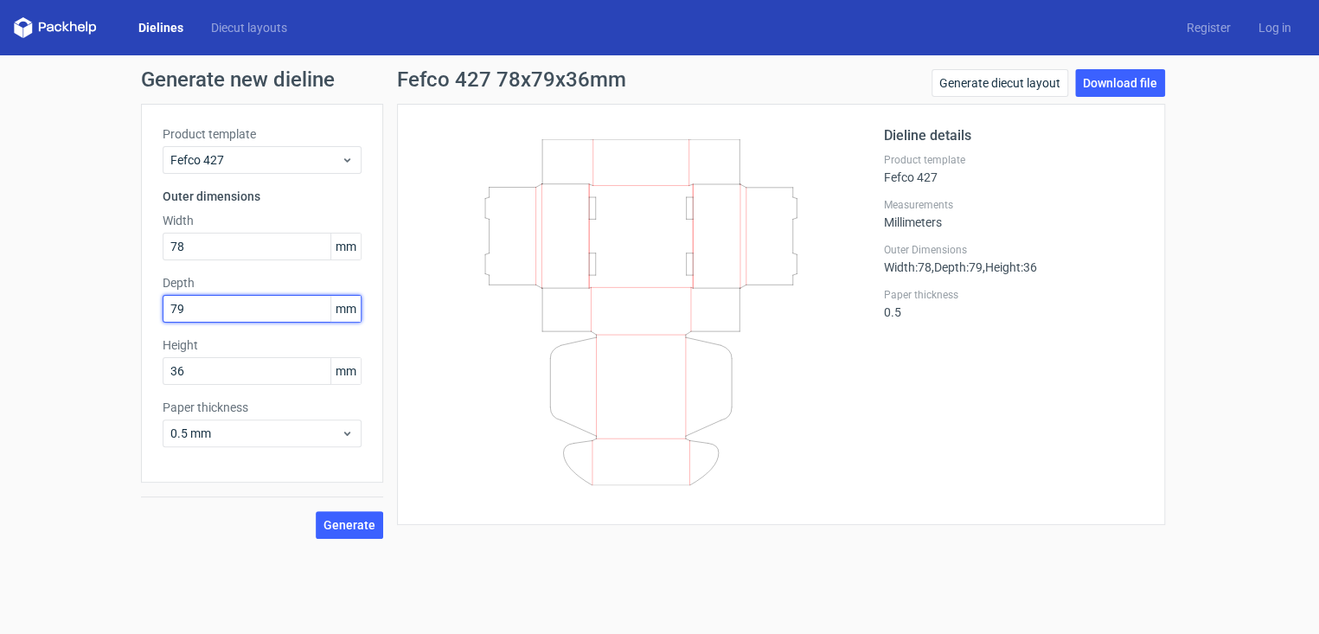
click at [189, 300] on input "79" at bounding box center [262, 309] width 199 height 28
type input "78"
click at [342, 528] on span "Generate" at bounding box center [349, 525] width 52 height 12
click at [346, 527] on span "Generate" at bounding box center [349, 525] width 52 height 12
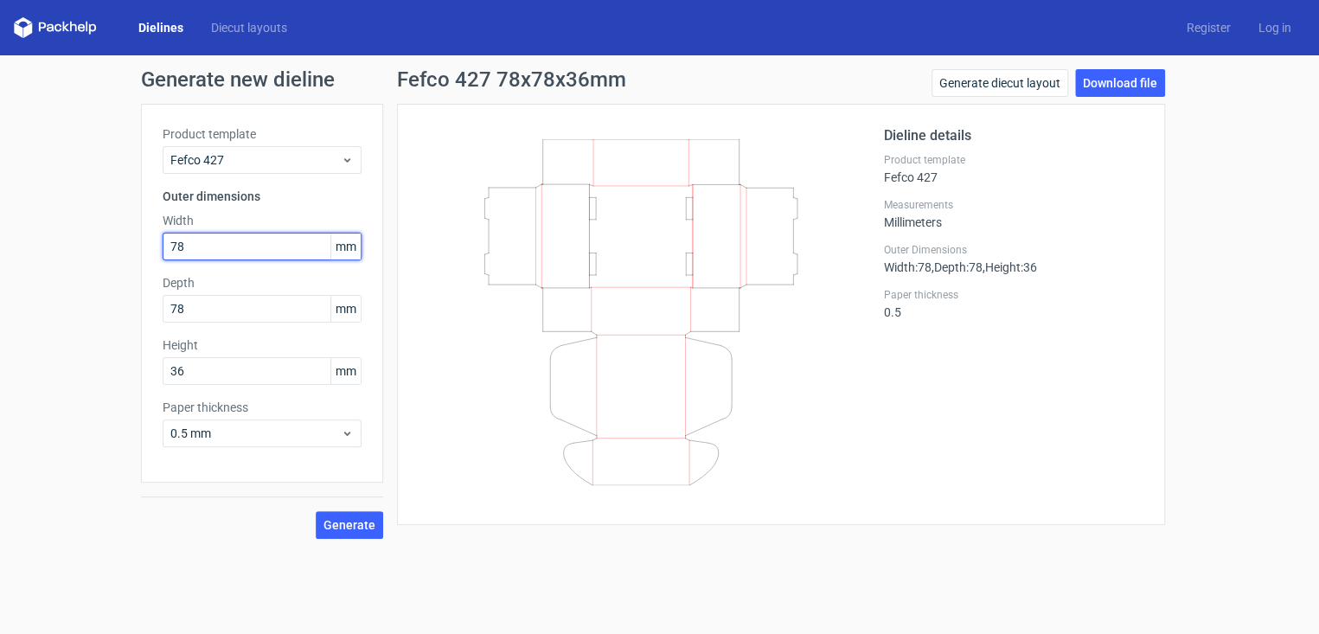
click at [218, 247] on input "78" at bounding box center [262, 247] width 199 height 28
type input "7"
type input "80"
click at [206, 287] on label "Depth" at bounding box center [262, 282] width 199 height 17
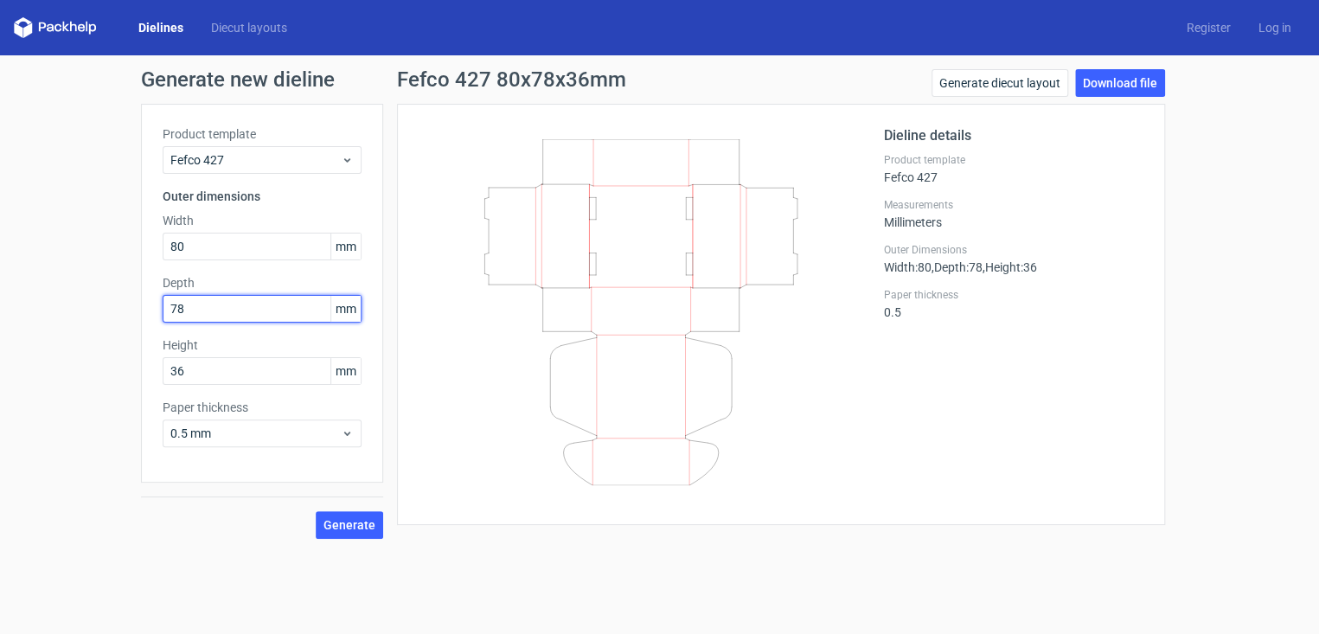
click at [207, 306] on input "78" at bounding box center [262, 309] width 199 height 28
type input "7"
type input "80"
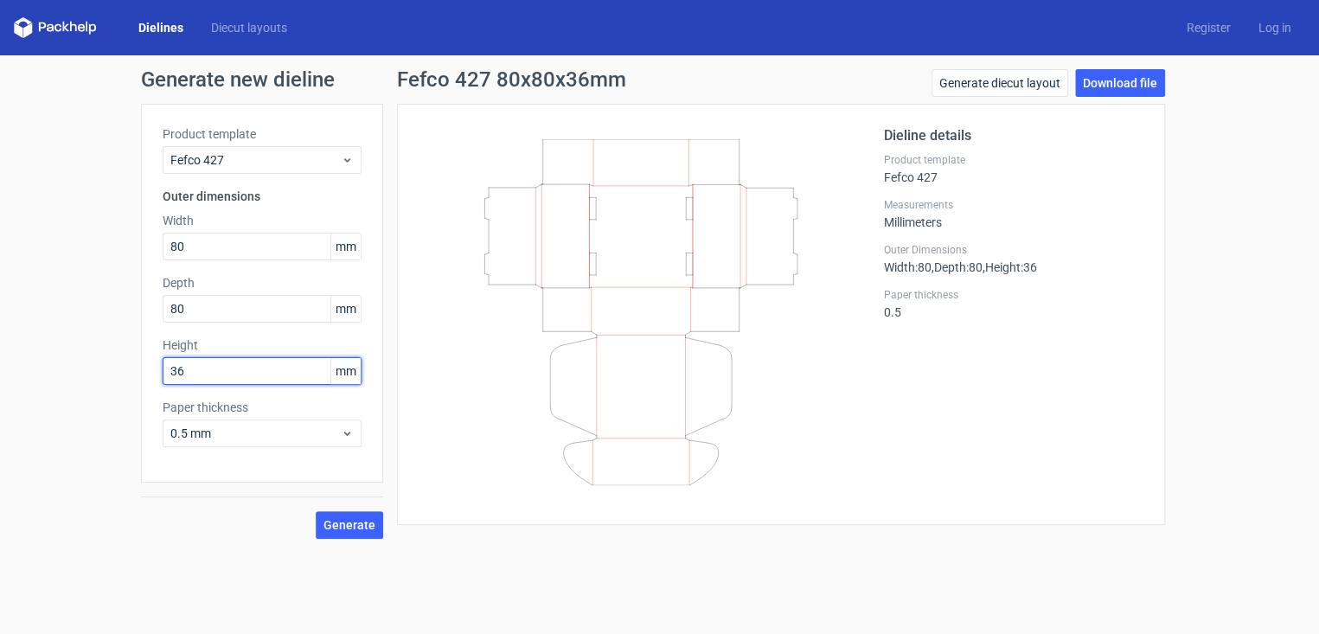
click at [195, 370] on input "36" at bounding box center [262, 371] width 199 height 28
type input "3"
type input "37"
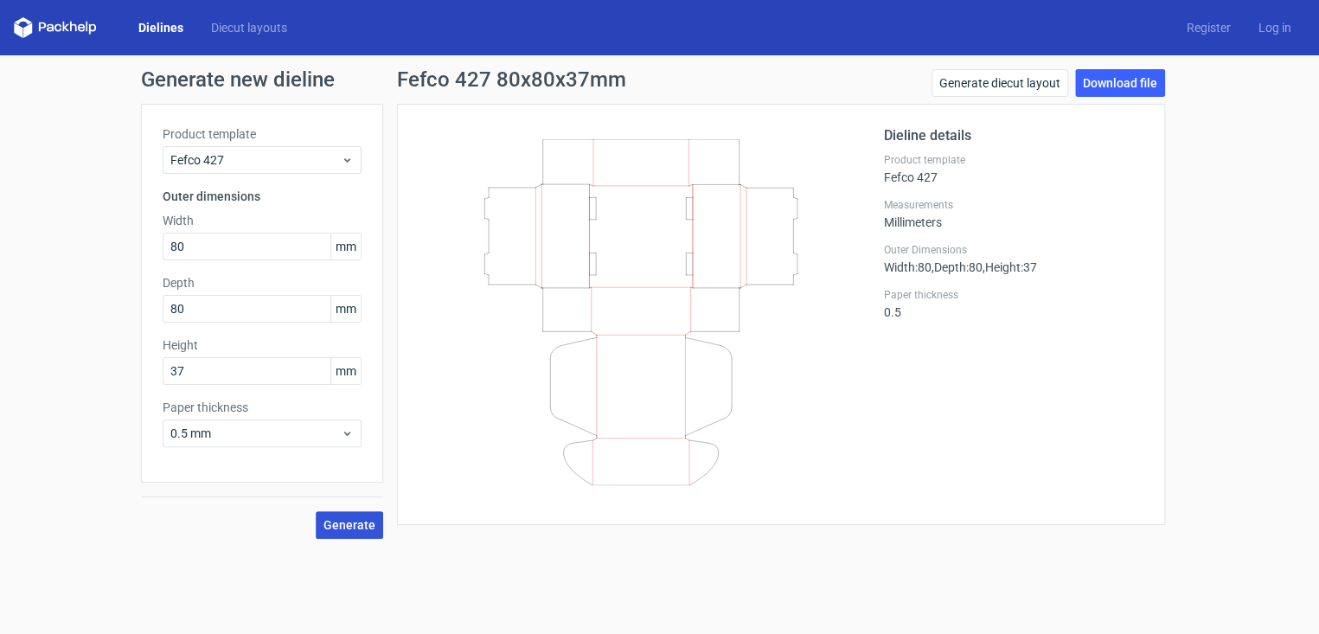
click at [333, 533] on button "Generate" at bounding box center [349, 525] width 67 height 28
click at [485, 139] on icon at bounding box center [640, 312] width 417 height 346
